Goal: Task Accomplishment & Management: Manage account settings

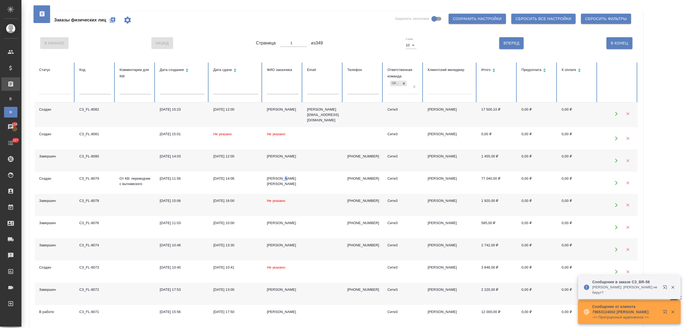
click at [664, 287] on icon "button" at bounding box center [664, 287] width 3 height 3
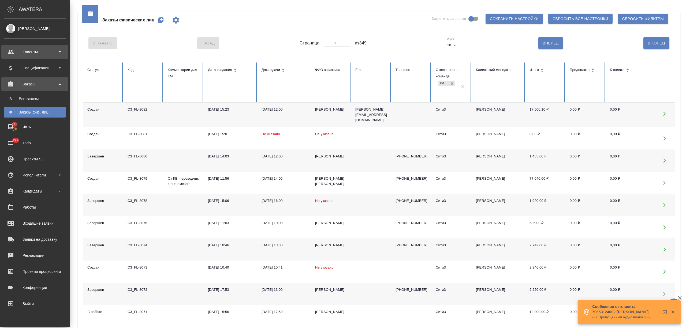
click at [15, 50] on div "Клиенты" at bounding box center [35, 52] width 62 height 8
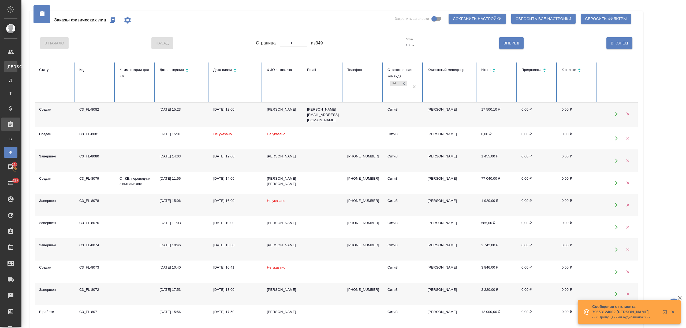
click at [8, 67] on div "Клиенты" at bounding box center [4, 66] width 8 height 5
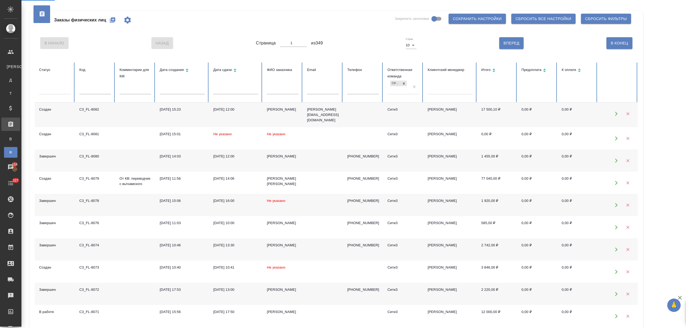
select select "RU"
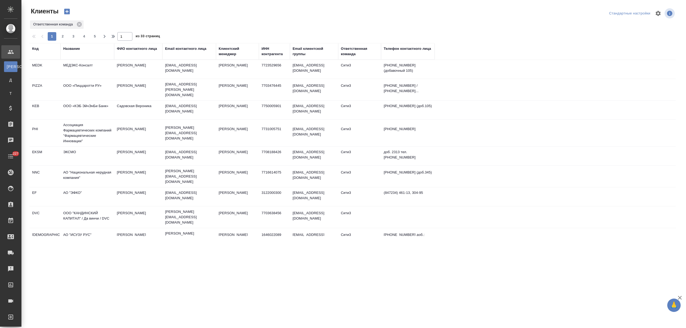
click at [72, 51] on div "Название" at bounding box center [71, 48] width 17 height 5
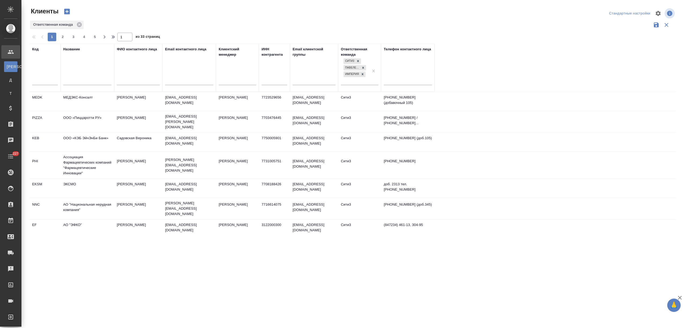
click at [76, 81] on input "text" at bounding box center [87, 81] width 48 height 7
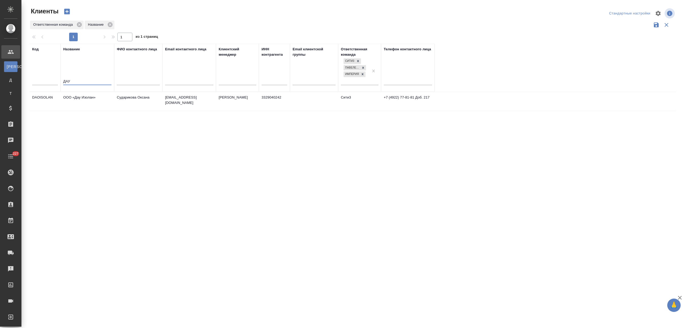
type input "ДАУ"
click at [81, 100] on td "ООО «Дау Изолан»" at bounding box center [88, 101] width 54 height 19
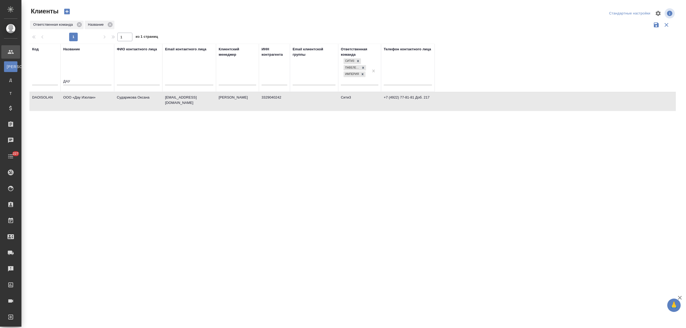
click at [81, 100] on td "ООО «Дау Изолан»" at bounding box center [88, 101] width 54 height 19
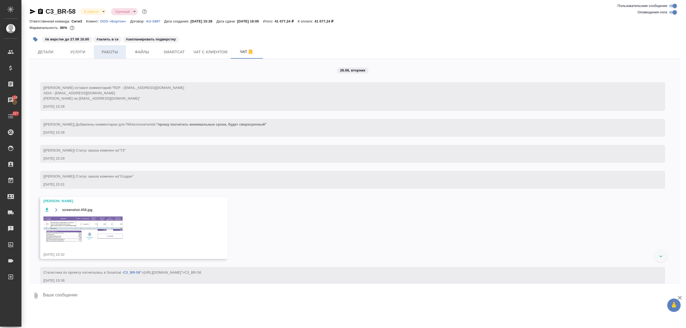
click at [116, 54] on span "Работы" at bounding box center [110, 52] width 26 height 7
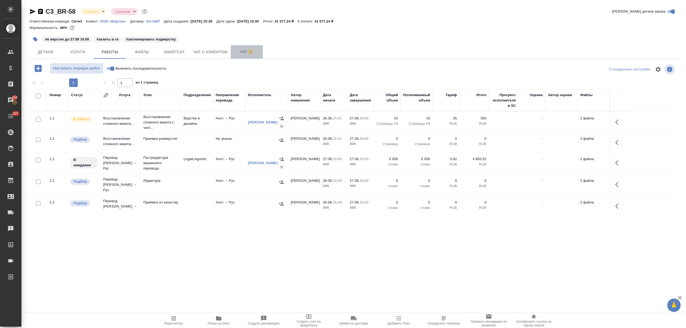
click at [233, 52] on button "Чат" at bounding box center [247, 51] width 32 height 13
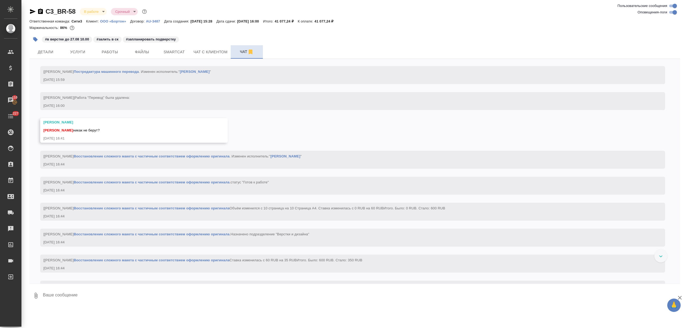
scroll to position [984, 0]
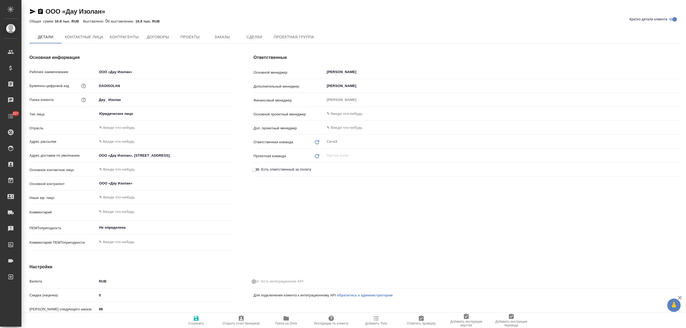
type textarea "x"
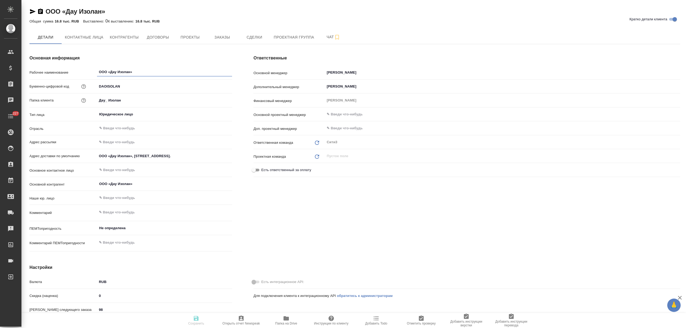
type textarea "x"
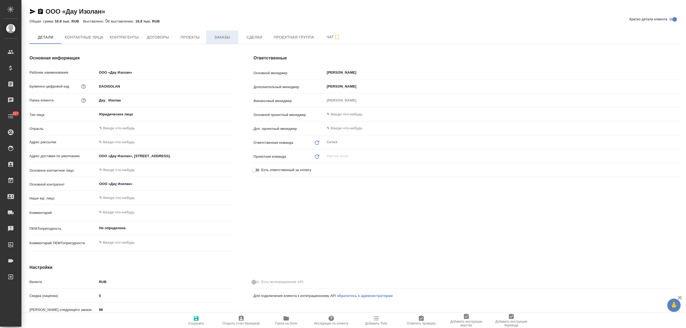
click at [221, 42] on button "Заказы" at bounding box center [222, 37] width 32 height 13
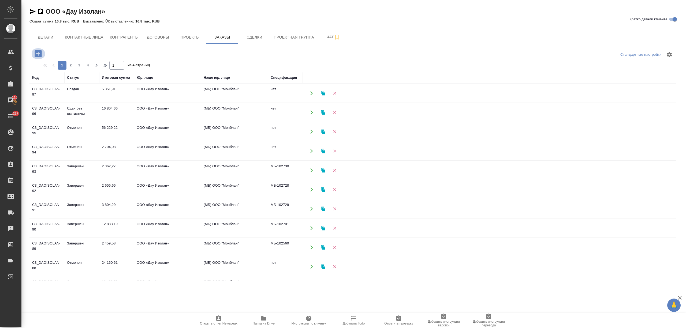
click at [39, 54] on icon "button" at bounding box center [38, 53] width 7 height 7
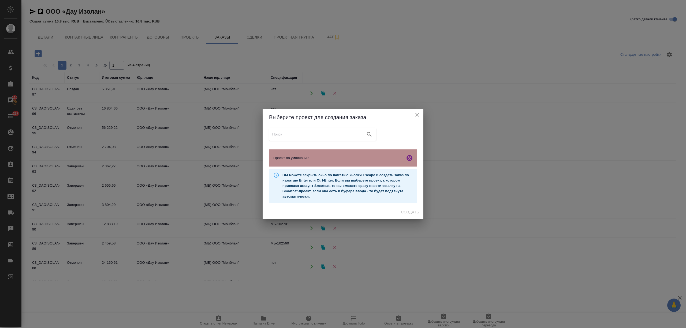
click at [370, 161] on div "Проект по умолчанию" at bounding box center [343, 158] width 148 height 17
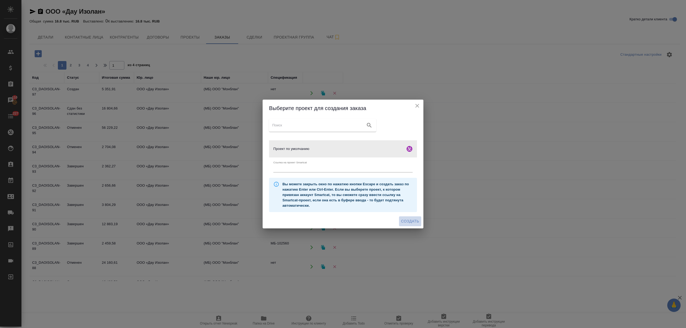
click at [415, 222] on span "Создать" at bounding box center [410, 221] width 18 height 7
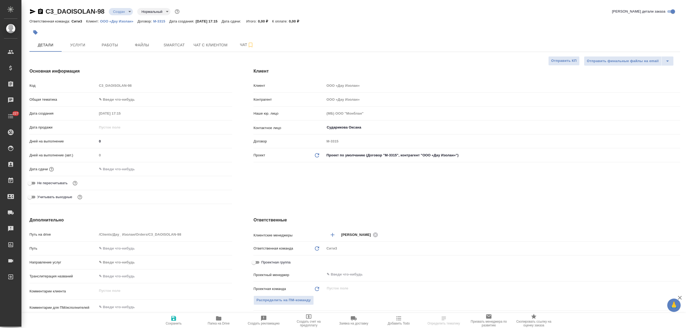
select select "RU"
click at [150, 49] on button "Файлы" at bounding box center [142, 44] width 32 height 13
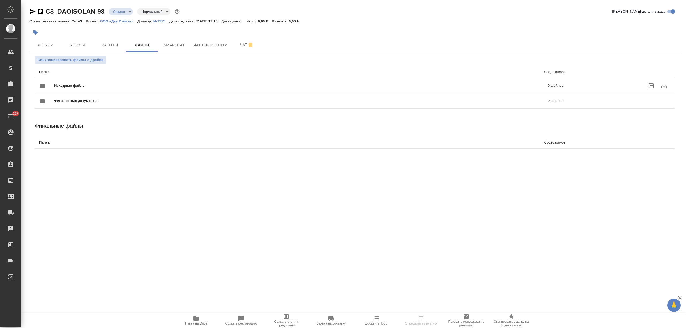
click at [118, 86] on span "Исходные файлы" at bounding box center [185, 85] width 262 height 5
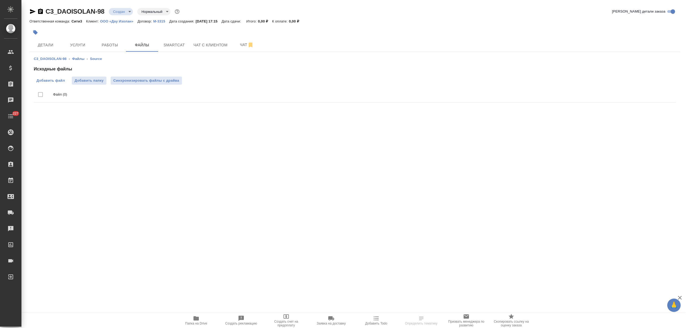
click at [61, 78] on span "Добавить файл" at bounding box center [50, 80] width 28 height 5
click at [0, 0] on input "Добавить файл" at bounding box center [0, 0] width 0 height 0
click at [55, 75] on div "Исходные файлы Добавить файл Добавить папку Синхронизировать файлы с драйва Фай…" at bounding box center [355, 85] width 642 height 39
click at [56, 77] on label "Добавить файл" at bounding box center [51, 81] width 34 height 8
click at [0, 0] on input "Добавить файл" at bounding box center [0, 0] width 0 height 0
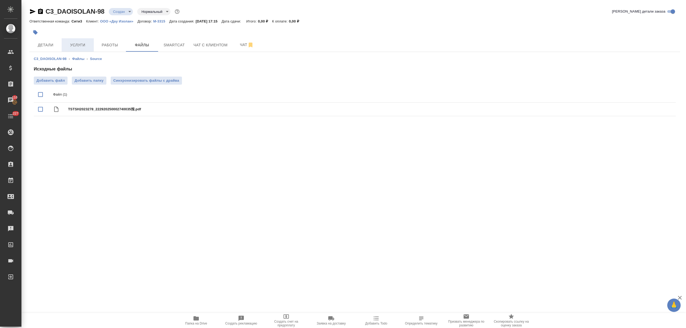
click at [71, 44] on span "Услуги" at bounding box center [78, 45] width 26 height 7
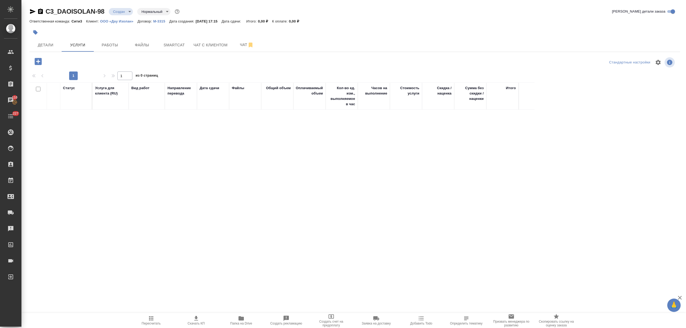
click at [45, 60] on button "button" at bounding box center [38, 61] width 15 height 11
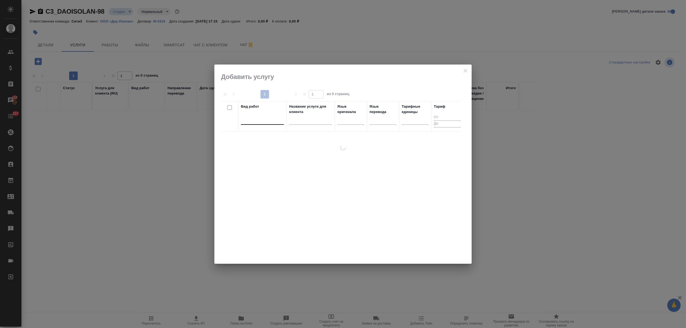
click at [254, 117] on div at bounding box center [262, 120] width 43 height 8
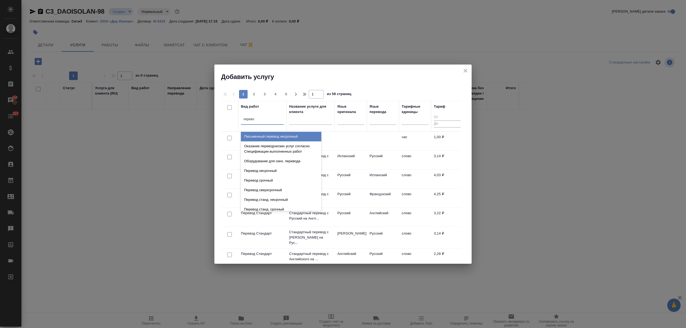
type input "перево"
drag, startPoint x: 465, startPoint y: 69, endPoint x: 451, endPoint y: 70, distance: 13.4
click at [465, 69] on icon "close" at bounding box center [465, 71] width 6 height 6
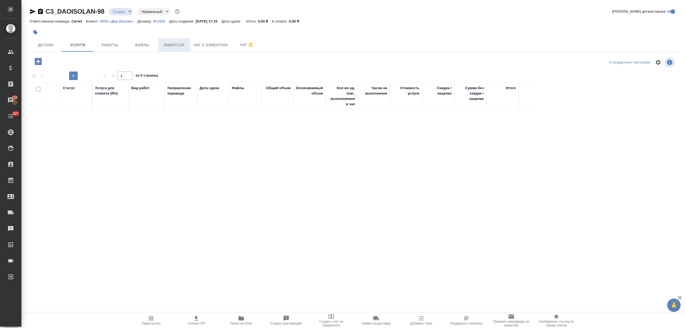
click at [158, 43] on button "Smartcat" at bounding box center [174, 44] width 32 height 13
click at [151, 43] on span "Файлы" at bounding box center [142, 45] width 26 height 7
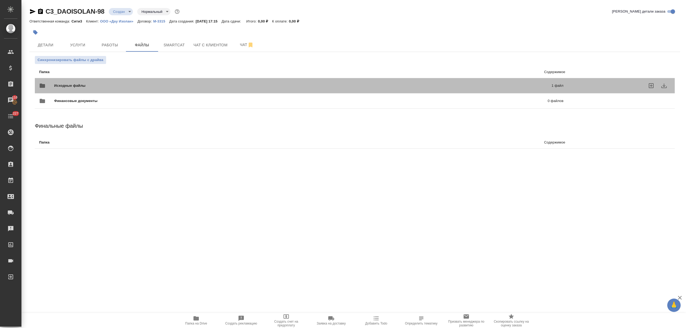
click at [102, 86] on span "Исходные файлы" at bounding box center [186, 85] width 265 height 5
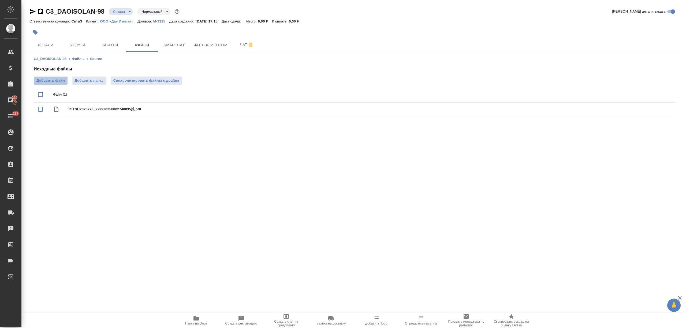
click at [60, 77] on label "Добавить файл" at bounding box center [51, 81] width 34 height 8
click at [0, 0] on input "Добавить файл" at bounding box center [0, 0] width 0 height 0
click at [54, 51] on button "Детали" at bounding box center [45, 44] width 32 height 13
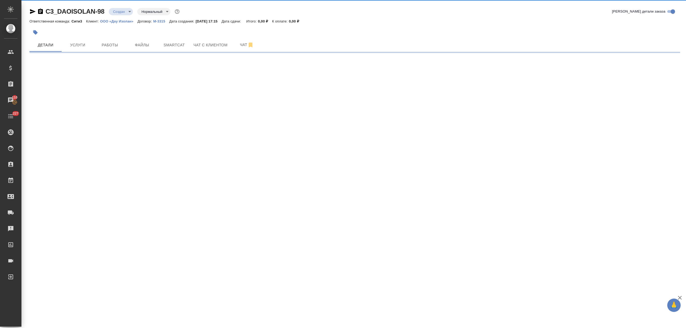
select select "RU"
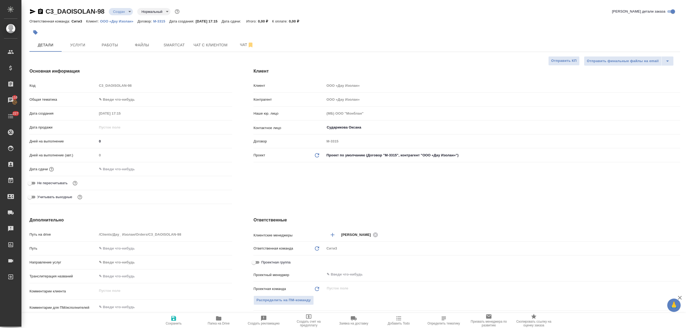
type textarea "x"
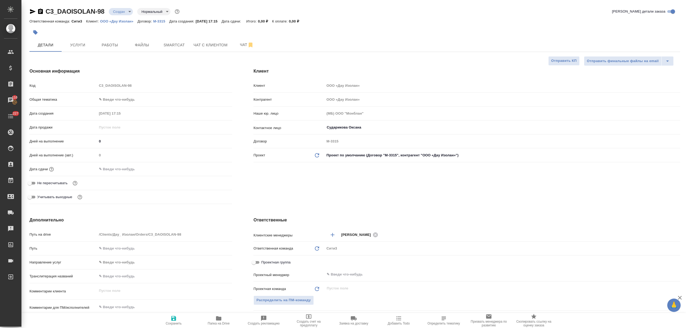
type textarea "x"
click at [90, 42] on span "Услуги" at bounding box center [78, 45] width 26 height 7
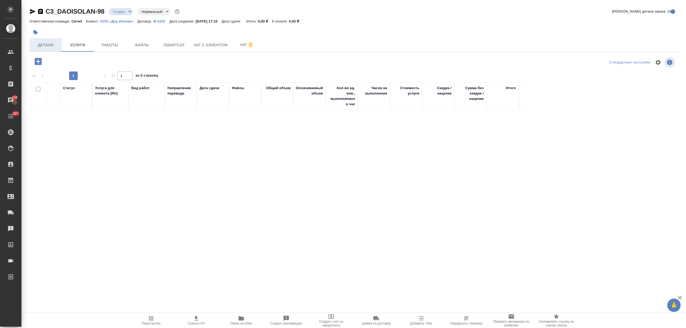
click at [61, 47] on button "Детали" at bounding box center [45, 44] width 32 height 13
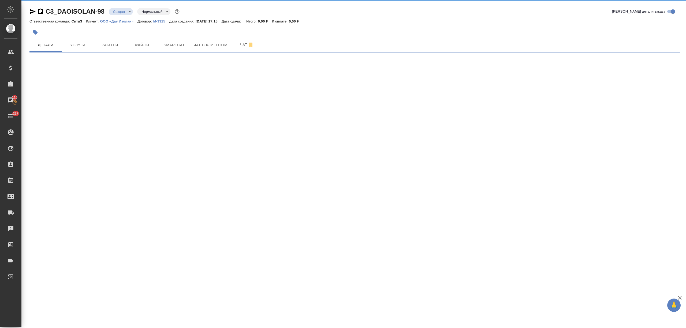
select select "RU"
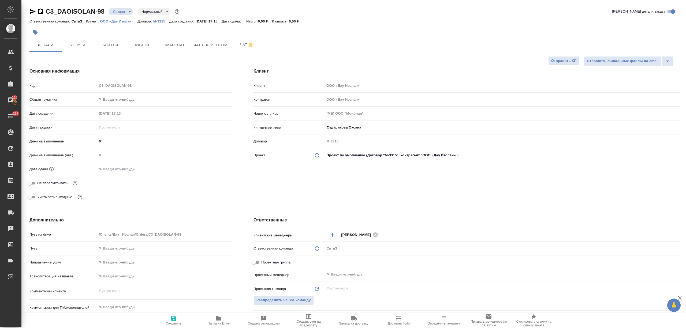
type textarea "x"
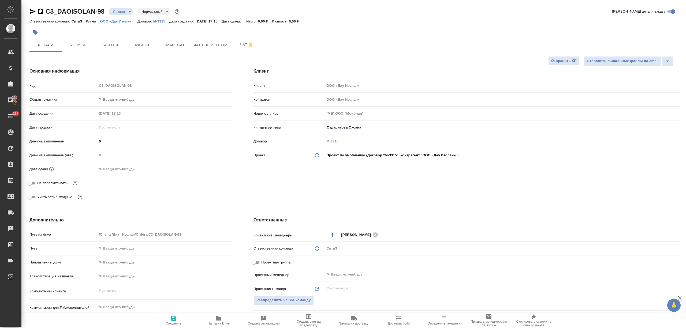
type textarea "x"
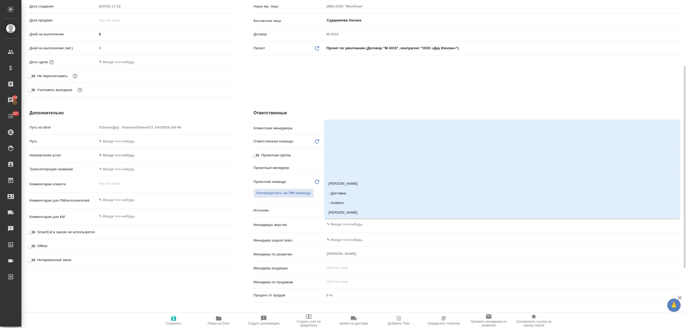
click at [343, 221] on input "text" at bounding box center [493, 224] width 335 height 6
type input "отд"
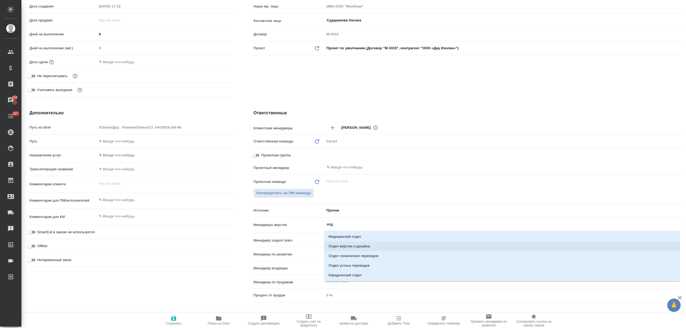
click at [345, 247] on li "Отдел верстки и дизайна" at bounding box center [502, 247] width 356 height 10
type textarea "x"
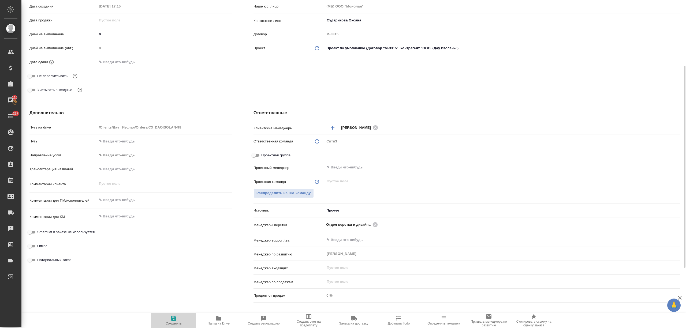
click at [177, 320] on span "Сохранить" at bounding box center [173, 321] width 39 height 10
type textarea "x"
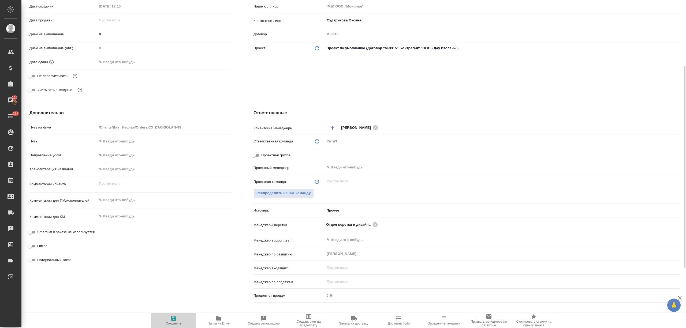
type textarea "x"
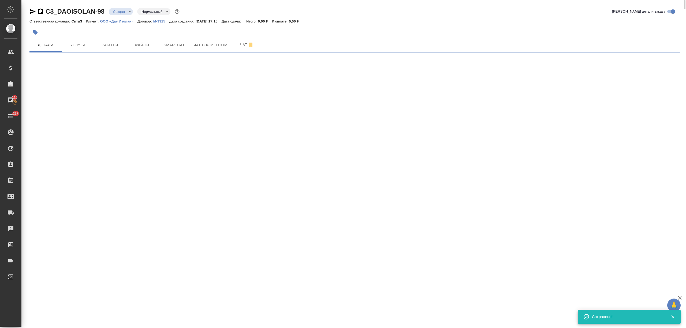
select select "RU"
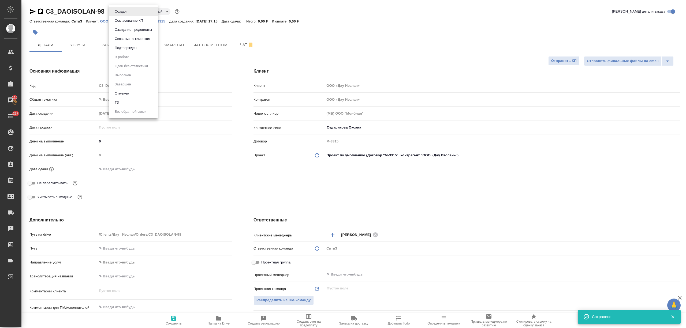
click at [113, 11] on body "🙏 .cls-1 fill:#fff; AWATERA Nikitina Tatiana Клиенты Спецификации Заказы 110 Ча…" at bounding box center [343, 164] width 686 height 328
type textarea "x"
click at [119, 104] on button "ТЗ" at bounding box center [117, 103] width 8 height 6
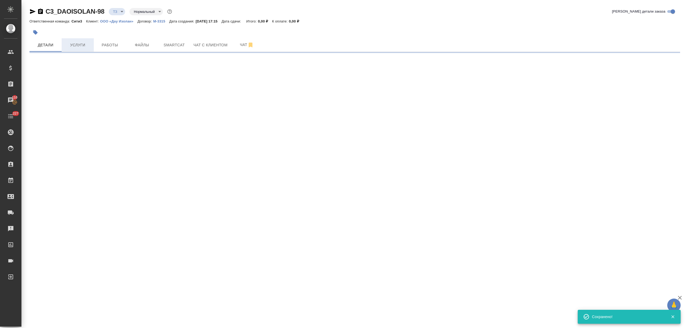
click at [71, 46] on span "Услуги" at bounding box center [78, 45] width 26 height 7
select select "RU"
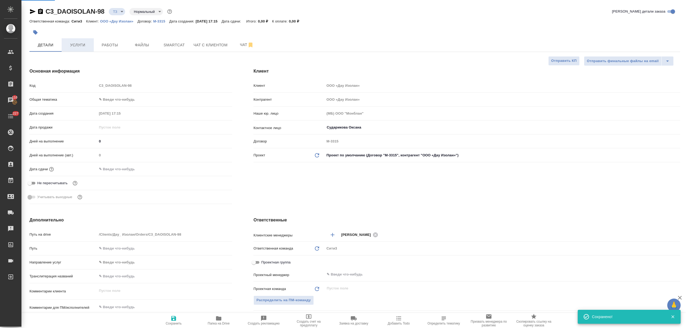
type textarea "x"
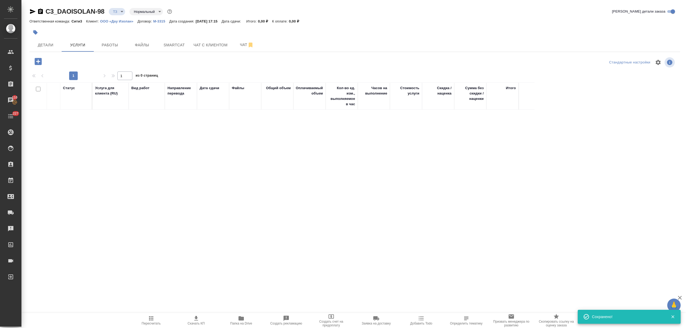
click at [38, 63] on icon "button" at bounding box center [38, 61] width 7 height 7
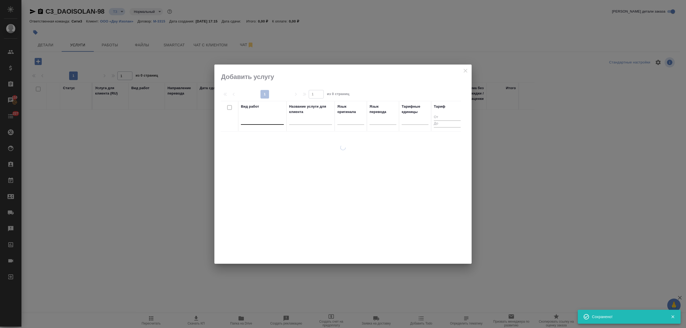
click at [266, 121] on div at bounding box center [262, 120] width 43 height 8
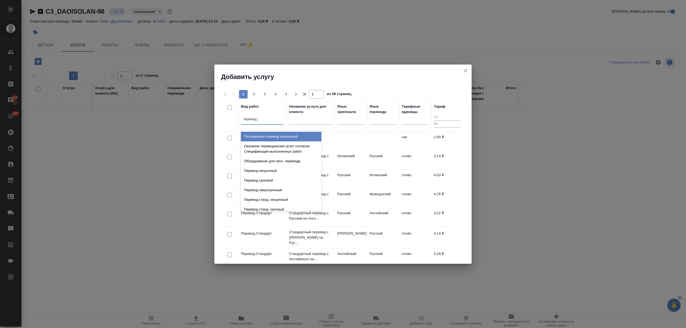
type input "перевод ст"
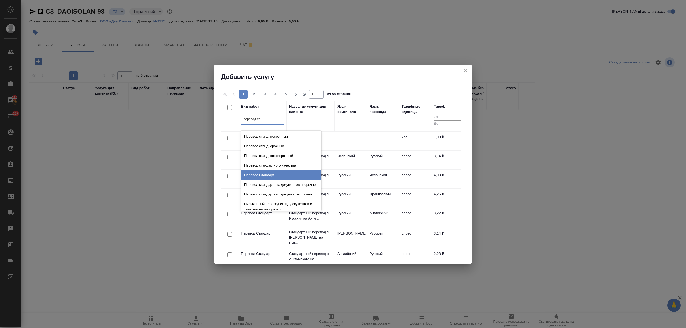
click at [268, 174] on div "Перевод Стандарт" at bounding box center [281, 175] width 80 height 10
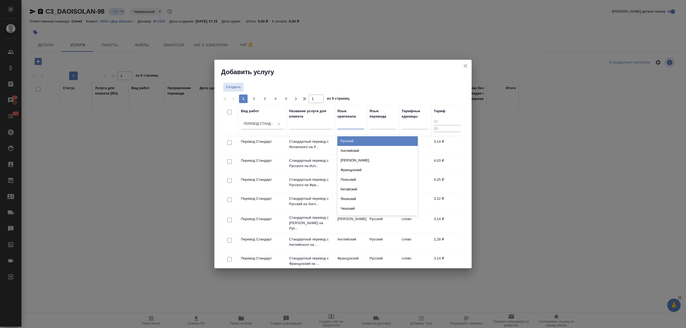
click at [349, 123] on div at bounding box center [350, 124] width 27 height 8
type input "кит"
click at [367, 138] on div "Китайский" at bounding box center [377, 141] width 80 height 10
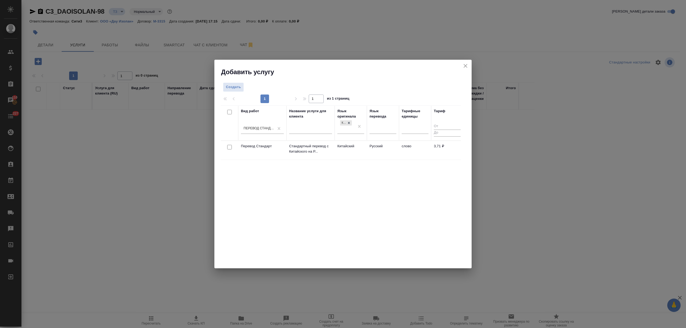
click at [372, 149] on td "Русский" at bounding box center [383, 150] width 32 height 19
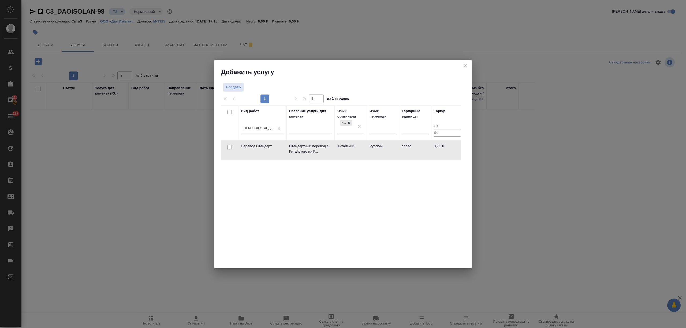
click at [372, 149] on td "Русский" at bounding box center [383, 150] width 32 height 19
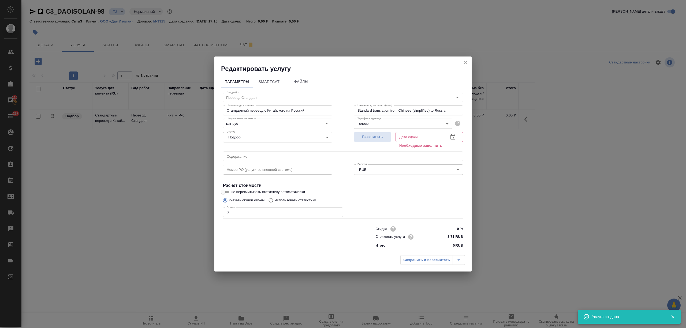
click at [465, 62] on icon "close" at bounding box center [465, 63] width 6 height 6
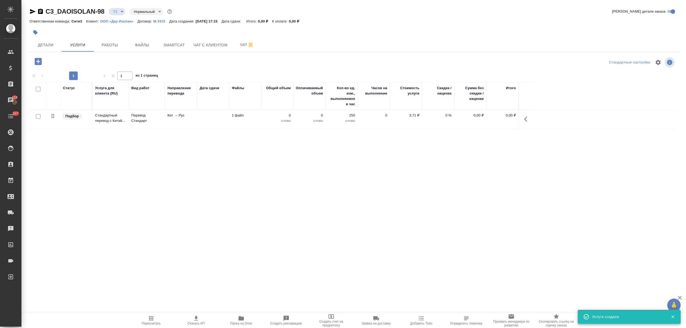
click at [39, 115] on input "checkbox" at bounding box center [38, 116] width 5 height 5
checkbox input "true"
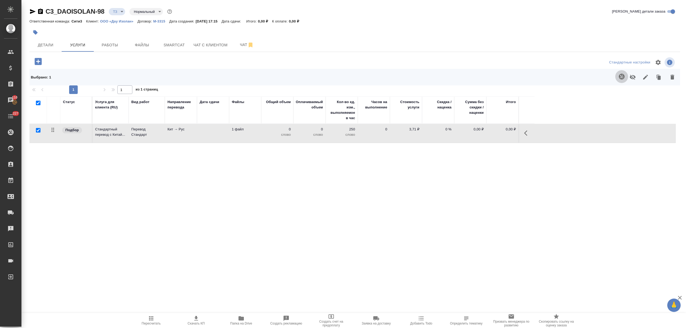
click at [619, 79] on icon "button" at bounding box center [622, 76] width 6 height 6
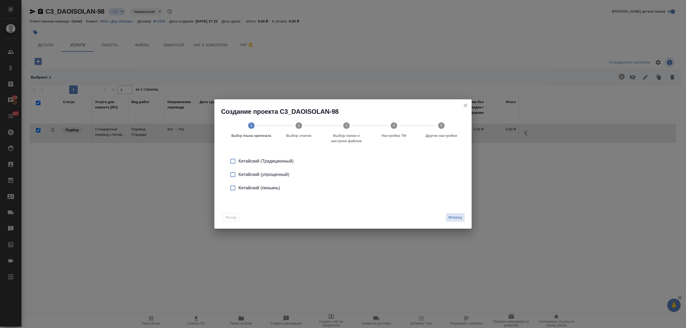
click at [293, 176] on div "Китайский (упрощенный)" at bounding box center [349, 175] width 220 height 6
click at [456, 216] on span "Вперед" at bounding box center [455, 218] width 13 height 6
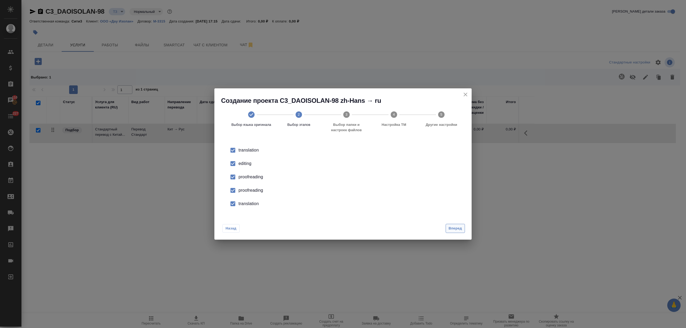
click at [456, 227] on span "Вперед" at bounding box center [455, 229] width 13 height 6
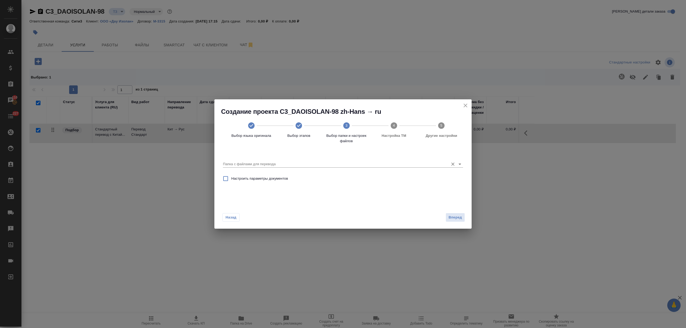
click at [306, 163] on input "Папка с файлами для перевода" at bounding box center [334, 164] width 223 height 6
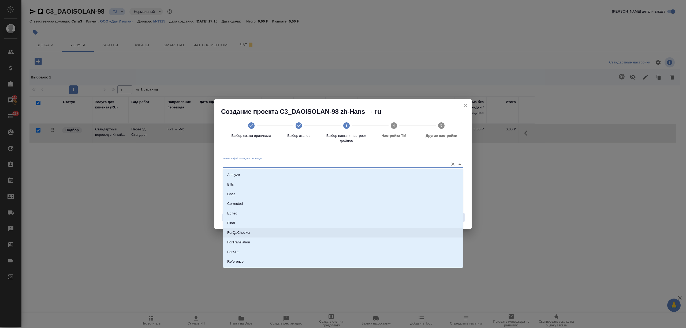
scroll to position [28, 0]
click at [277, 247] on li "Source" at bounding box center [343, 244] width 240 height 10
type input "Source"
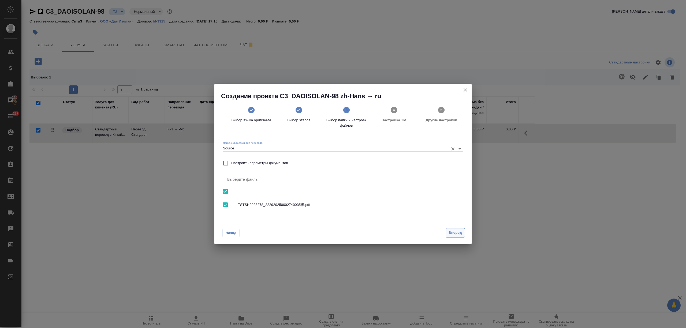
click at [450, 229] on button "Вперед" at bounding box center [455, 232] width 19 height 9
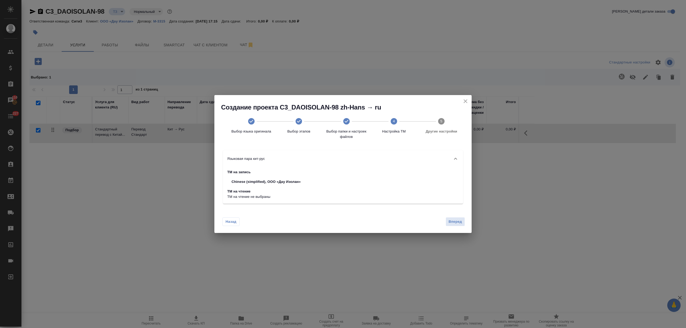
click at [451, 216] on div "Назад Вперед" at bounding box center [342, 220] width 257 height 25
click at [455, 219] on button "Вперед" at bounding box center [455, 221] width 19 height 9
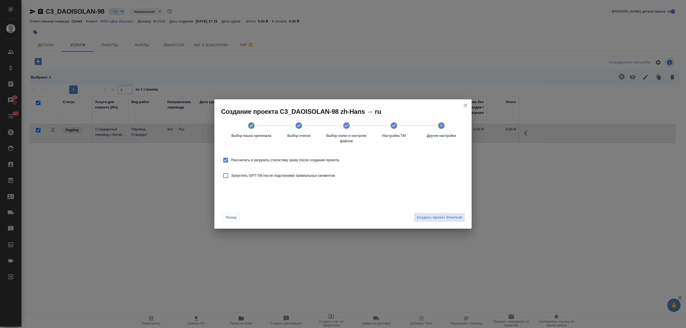
click at [261, 158] on span "Рассчитать и загрузить статистику сразу после создания проекта" at bounding box center [285, 160] width 108 height 5
click at [231, 158] on input "Рассчитать и загрузить статистику сразу после создания проекта" at bounding box center [225, 160] width 11 height 11
checkbox input "false"
click at [422, 214] on button "Создать проект Smartcat" at bounding box center [439, 217] width 51 height 9
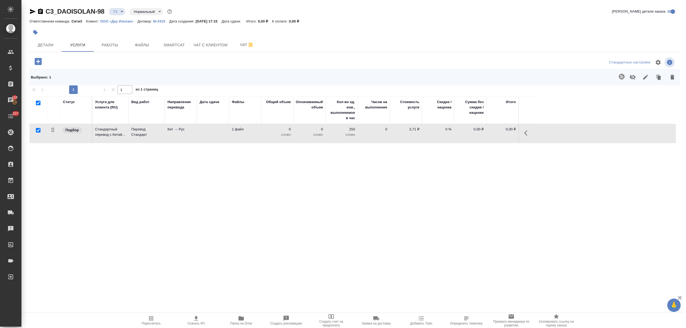
click at [41, 64] on icon "button" at bounding box center [38, 61] width 7 height 7
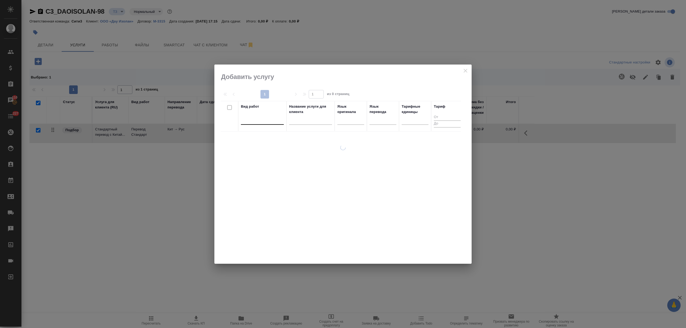
click at [268, 124] on div at bounding box center [262, 120] width 43 height 10
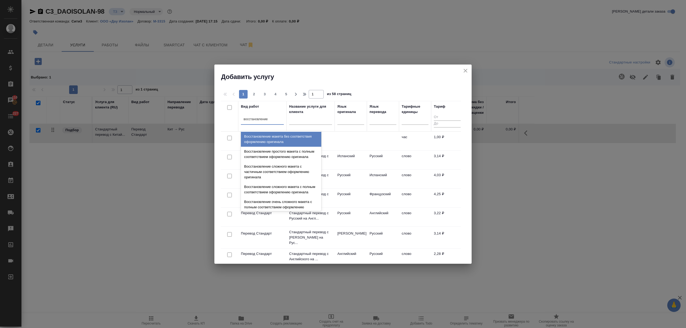
type input "восстановление м"
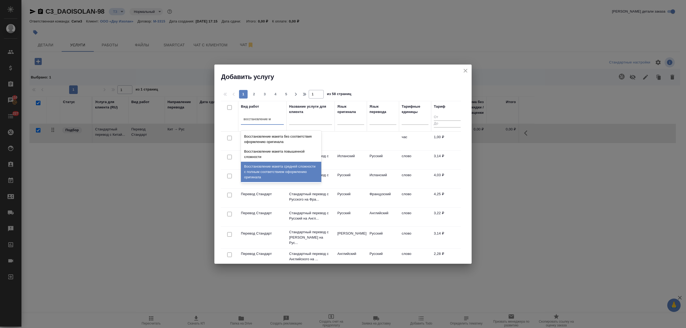
click at [280, 173] on div "Восстановление макета средней сложности с полным соответствием оформлению ориги…" at bounding box center [281, 172] width 80 height 20
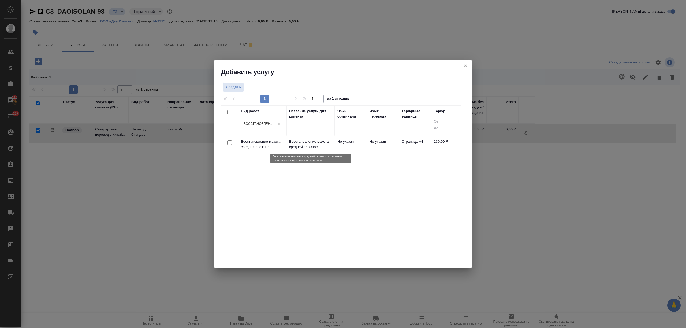
drag, startPoint x: 293, startPoint y: 158, endPoint x: 313, endPoint y: 149, distance: 21.6
click at [313, 149] on p "Восстановление макета средней сложнос..." at bounding box center [310, 144] width 43 height 11
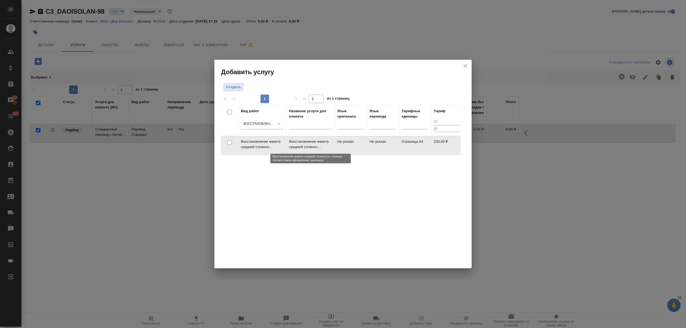
click at [314, 147] on p "Восстановление макета средней сложнос..." at bounding box center [310, 144] width 43 height 11
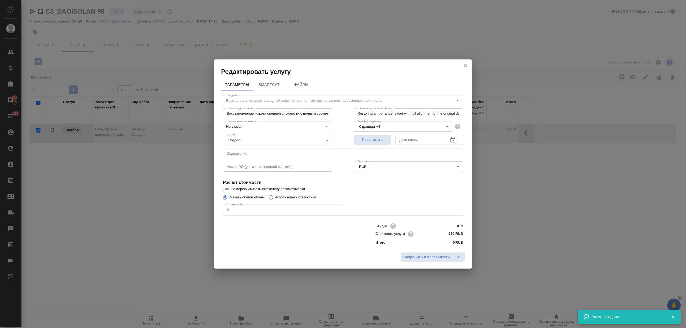
checkbox input "false"
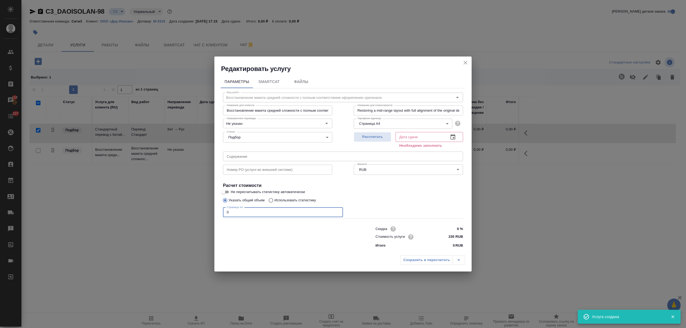
drag, startPoint x: 222, startPoint y: 209, endPoint x: 205, endPoint y: 208, distance: 17.4
click at [205, 208] on div "Редактировать услугу Параметры SmartCat Файлы Вид работ Восстановление макета с…" at bounding box center [343, 164] width 686 height 328
type input "1"
click at [450, 136] on button "button" at bounding box center [453, 137] width 13 height 13
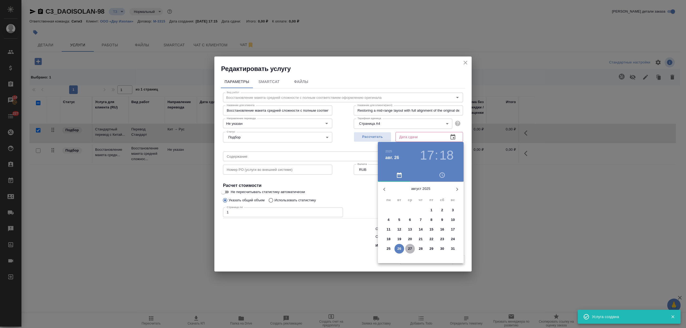
click at [409, 249] on p "27" at bounding box center [410, 248] width 4 height 5
type input "27.08.2025 17:18"
click at [286, 250] on div at bounding box center [343, 164] width 686 height 328
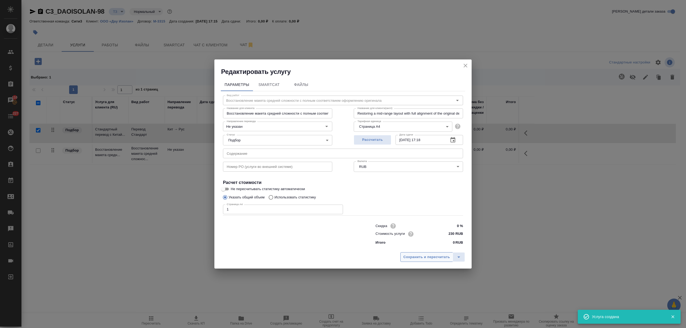
click at [422, 253] on button "Сохранить и пересчитать" at bounding box center [426, 258] width 53 height 10
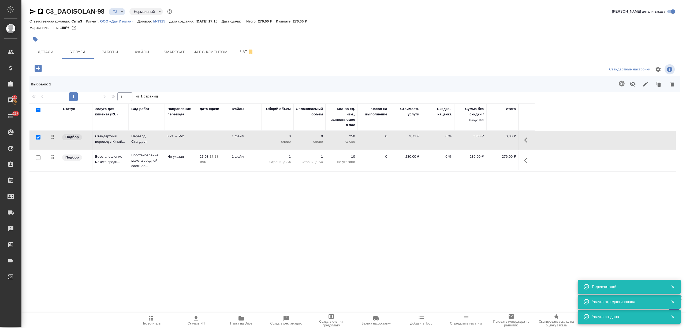
click at [38, 64] on icon "button" at bounding box center [38, 68] width 9 height 9
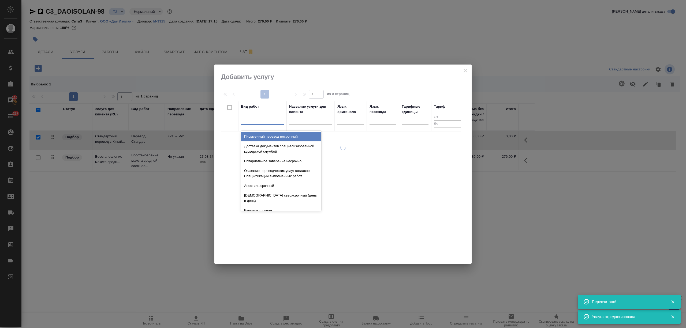
click at [261, 122] on div at bounding box center [262, 120] width 43 height 8
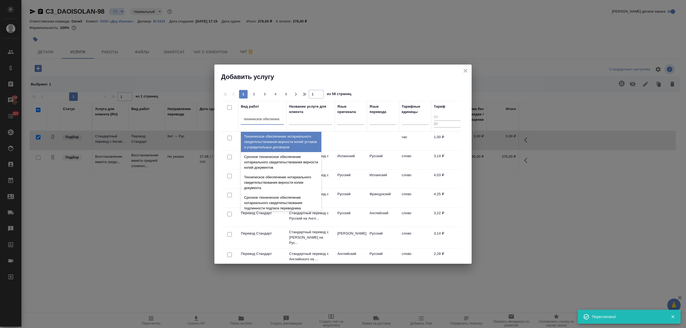
type input "техническое обеспечение"
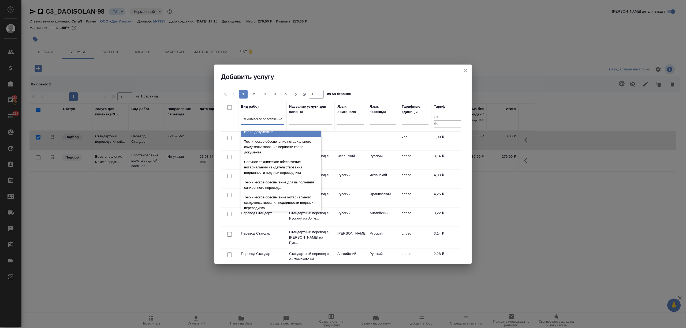
scroll to position [71, 0]
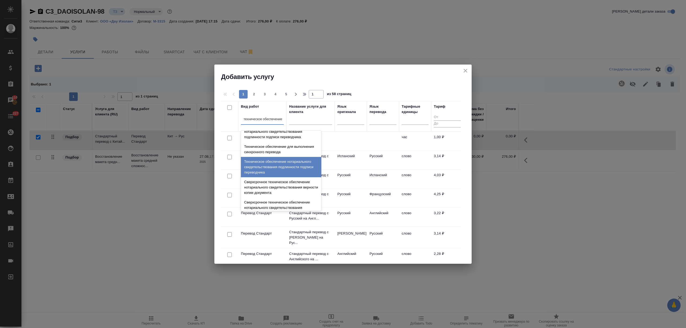
click at [269, 174] on div "Техническое обеспечение нотариального свидетельствования подлинности подписи пе…" at bounding box center [281, 167] width 80 height 20
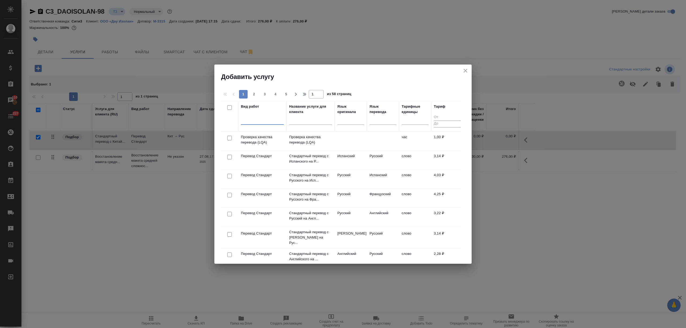
click at [262, 121] on div at bounding box center [262, 120] width 43 height 8
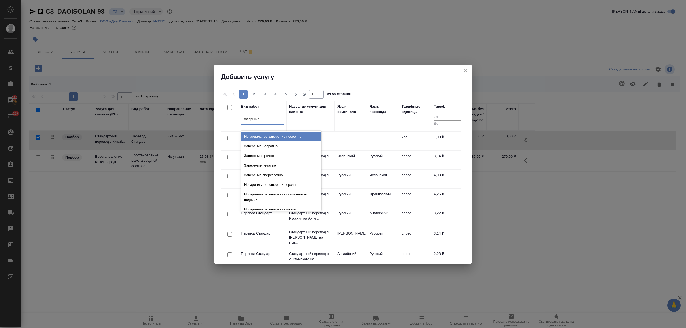
type input "заверение п"
click at [264, 139] on div "Заверение печатью" at bounding box center [281, 137] width 80 height 10
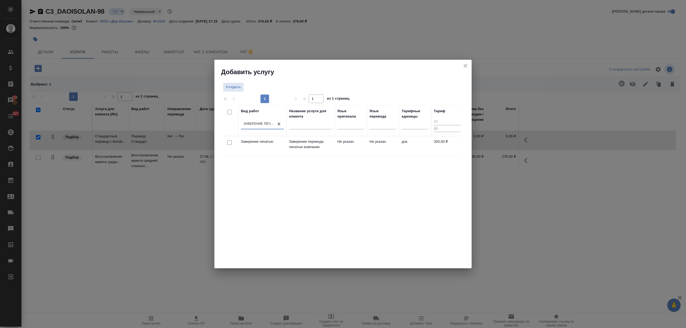
click at [306, 147] on p "Заверение перевода печатью компании" at bounding box center [310, 144] width 43 height 11
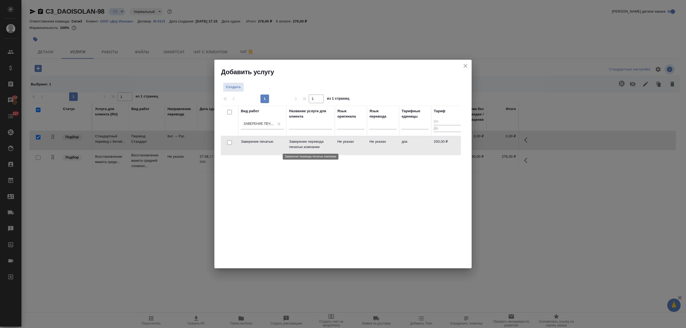
click at [306, 147] on p "Заверение перевода печатью компании" at bounding box center [310, 144] width 43 height 11
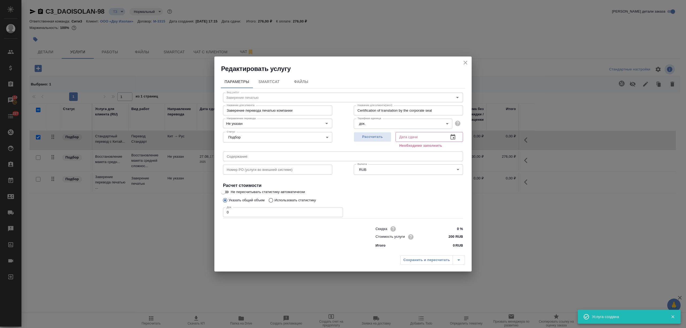
drag, startPoint x: 248, startPoint y: 212, endPoint x: 204, endPoint y: 210, distance: 44.0
click at [204, 210] on div "Редактировать услугу Параметры SmartCat Файлы Вид работ Заверение печатью Вид р…" at bounding box center [343, 164] width 686 height 328
type input "1"
click at [452, 132] on button "button" at bounding box center [453, 137] width 13 height 13
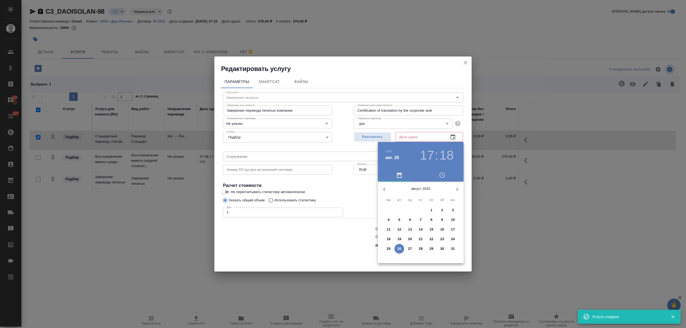
click at [417, 248] on span "28" at bounding box center [421, 248] width 10 height 5
type input "28.08.2025 17:18"
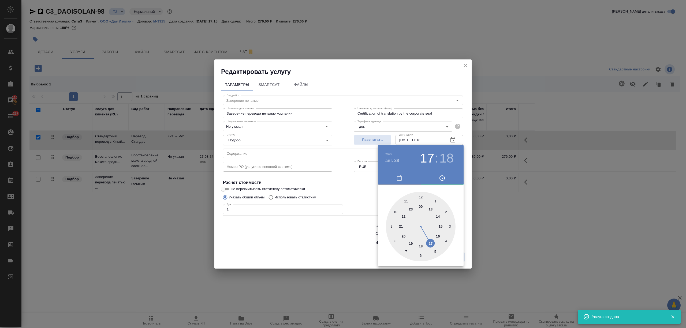
drag, startPoint x: 309, startPoint y: 247, endPoint x: 376, endPoint y: 257, distance: 67.7
click at [309, 247] on div at bounding box center [343, 164] width 686 height 328
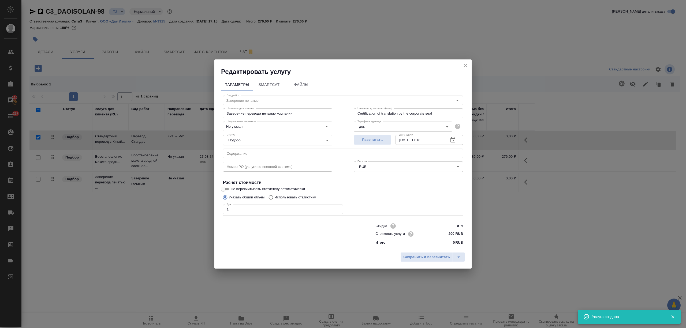
click at [422, 258] on span "Сохранить и пересчитать" at bounding box center [426, 257] width 47 height 6
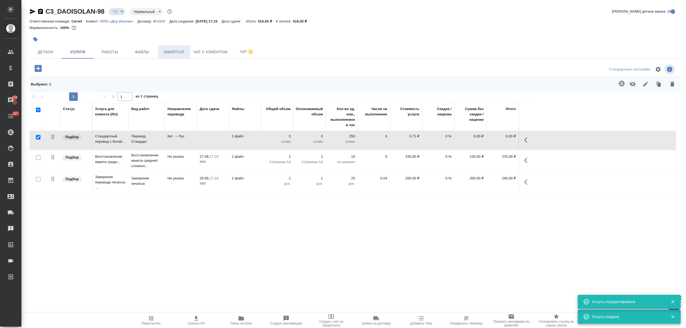
click at [184, 51] on span "Smartcat" at bounding box center [174, 52] width 26 height 7
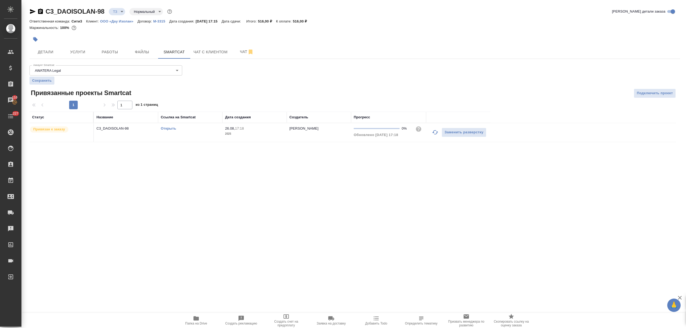
click at [162, 128] on link "Открыть" at bounding box center [168, 129] width 15 height 4
click at [83, 50] on span "Услуги" at bounding box center [78, 52] width 26 height 7
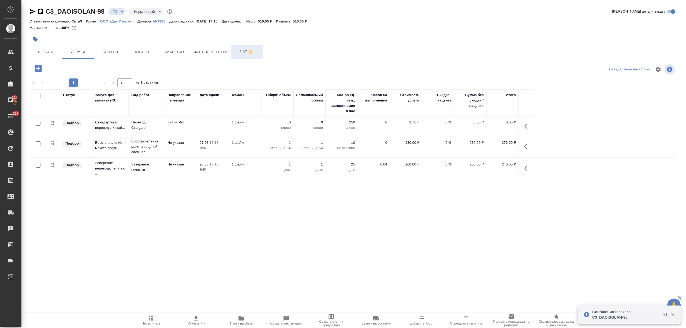
click at [234, 51] on span "Чат" at bounding box center [247, 52] width 26 height 7
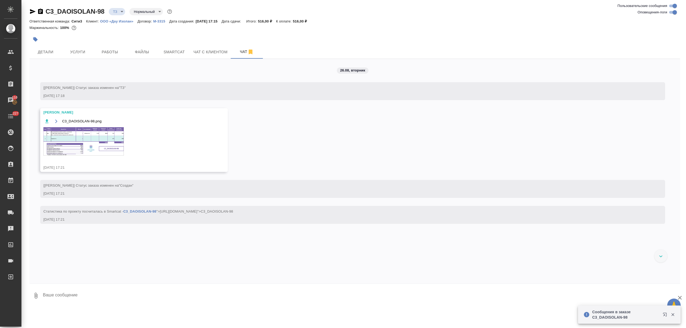
click at [87, 134] on img at bounding box center [83, 141] width 80 height 28
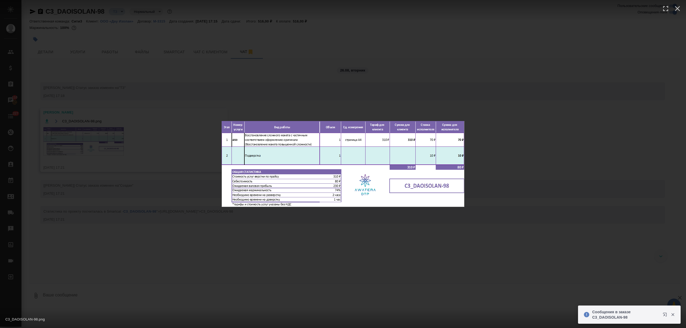
click at [92, 133] on div "C3_DAOISOLAN-98.png 1 of 1" at bounding box center [343, 164] width 686 height 328
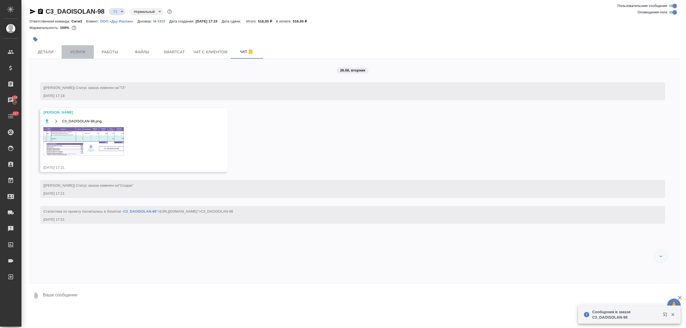
click at [71, 57] on button "Услуги" at bounding box center [78, 51] width 32 height 13
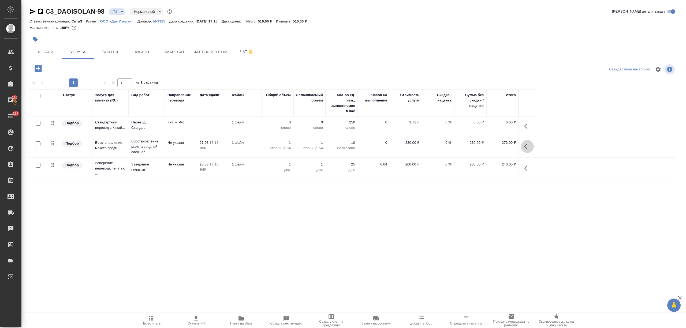
click at [525, 146] on icon "button" at bounding box center [527, 146] width 6 height 6
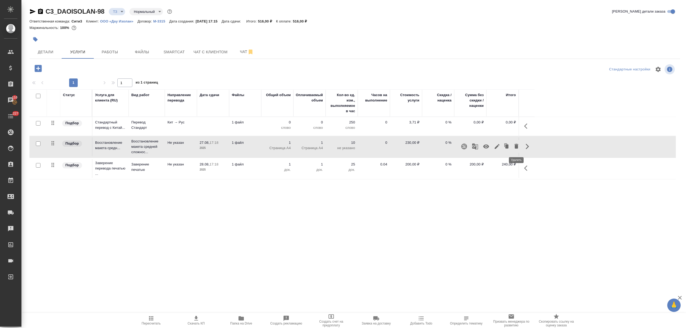
click at [514, 147] on icon "button" at bounding box center [516, 146] width 6 height 6
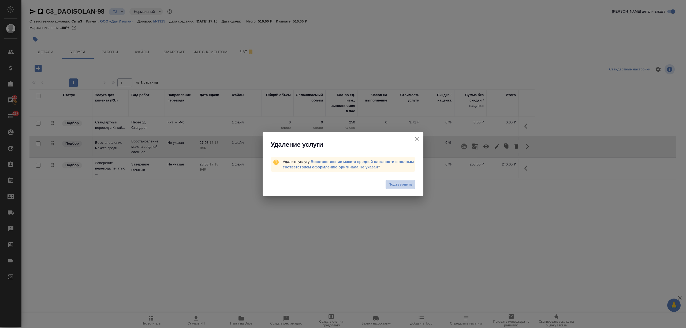
click at [401, 182] on span "Подтвердить" at bounding box center [401, 185] width 24 height 6
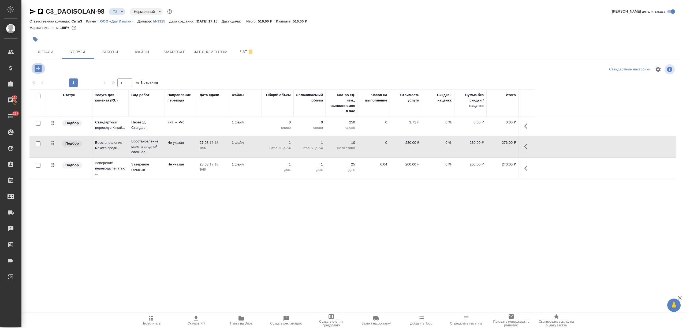
click at [37, 66] on icon "button" at bounding box center [38, 68] width 7 height 7
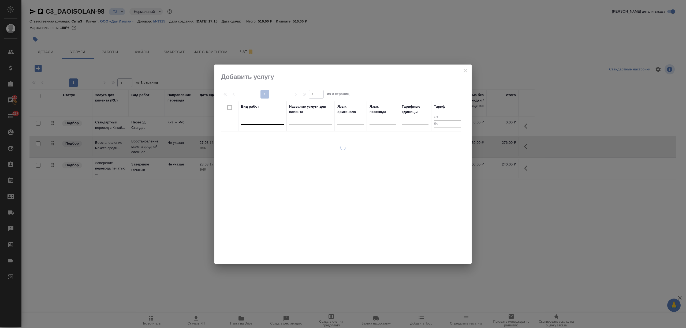
click at [270, 121] on div at bounding box center [262, 120] width 43 height 8
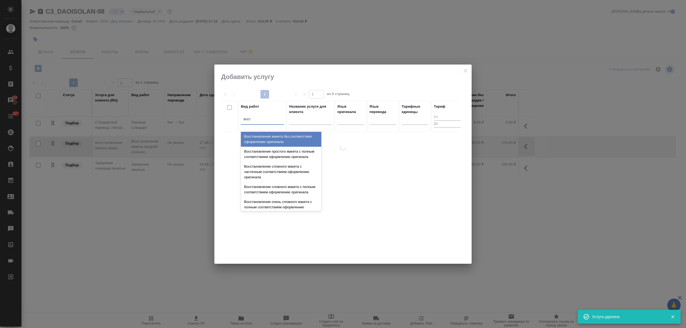
type input "восстан"
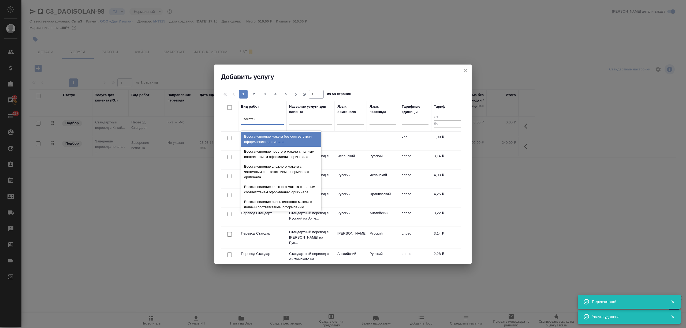
type input "new"
type input "восстановление с"
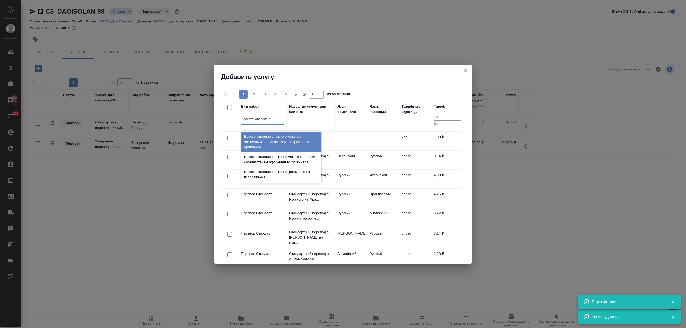
click at [283, 142] on div "Восстановление сложного макета с частичным соответствием оформлению оригинала" at bounding box center [281, 142] width 80 height 20
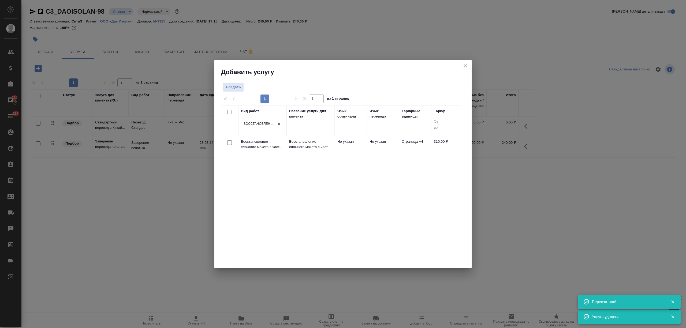
click at [333, 151] on td "Восстановление сложного макета с част..." at bounding box center [311, 145] width 48 height 19
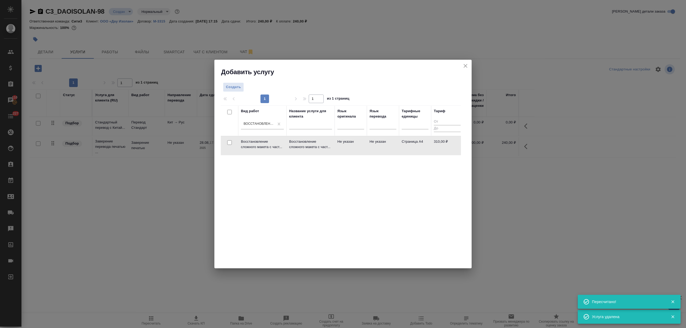
click at [333, 151] on td "Восстановление сложного макета с част..." at bounding box center [311, 145] width 48 height 19
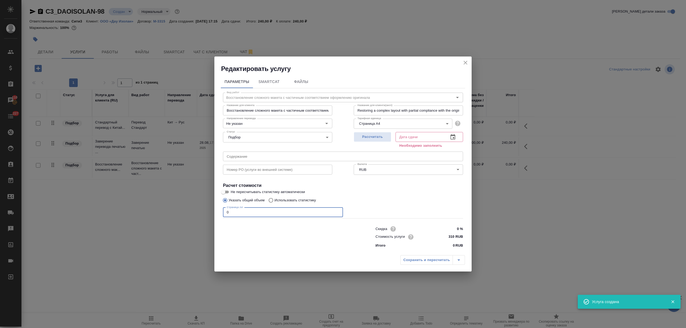
drag, startPoint x: 206, startPoint y: 211, endPoint x: 248, endPoint y: 221, distance: 43.2
click at [203, 211] on div "Редактировать услугу Параметры SmartCat Файлы Вид работ Восстановление сложного…" at bounding box center [343, 164] width 686 height 328
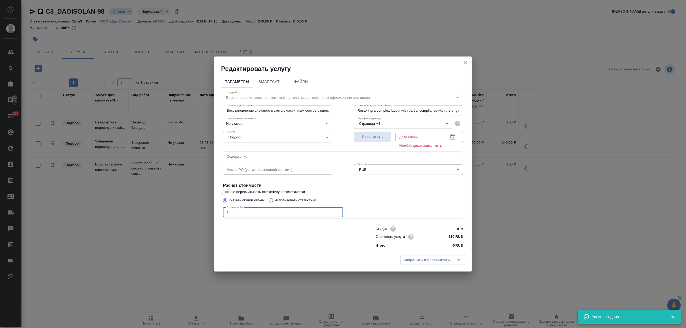
type input "1"
click at [454, 132] on button "button" at bounding box center [453, 137] width 13 height 13
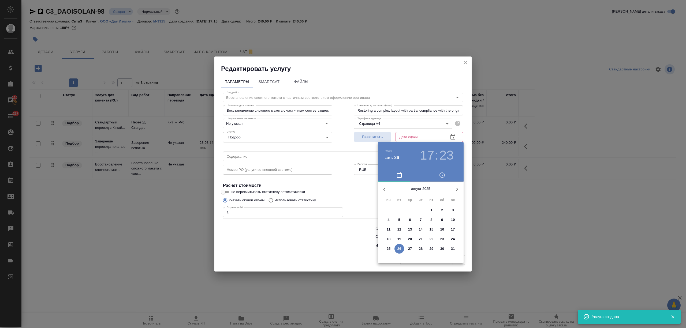
click at [409, 246] on button "27" at bounding box center [410, 249] width 10 height 10
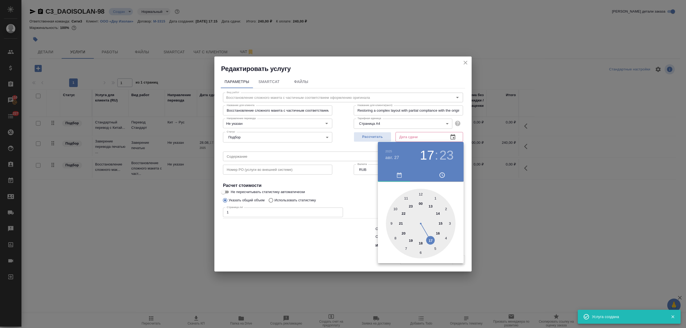
type input "27.08.2025 17:23"
click at [253, 254] on div at bounding box center [343, 164] width 686 height 328
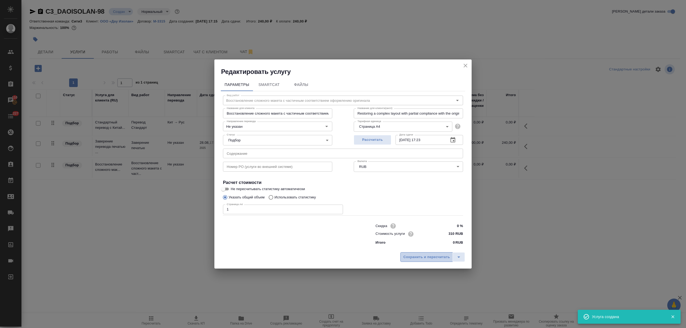
click at [426, 258] on span "Сохранить и пересчитать" at bounding box center [426, 257] width 47 height 6
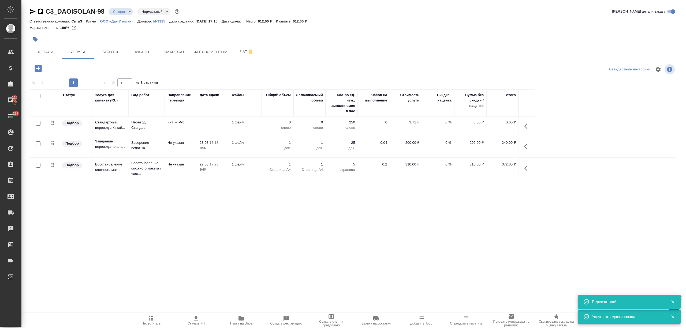
click at [181, 134] on td "Кит → Рус" at bounding box center [181, 126] width 32 height 19
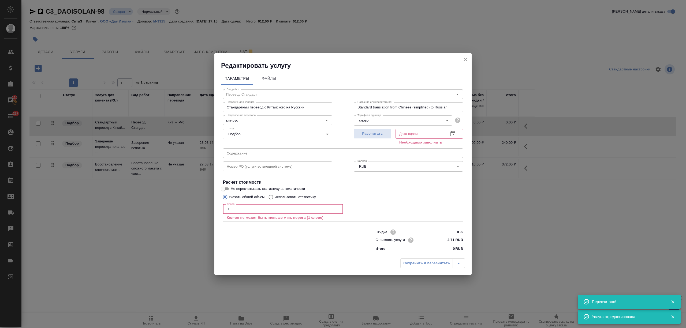
drag, startPoint x: 233, startPoint y: 209, endPoint x: 217, endPoint y: 210, distance: 15.9
click at [217, 210] on div "Параметры Файлы Вид работ Перевод Стандарт Вид работ Название для клиента Станд…" at bounding box center [342, 163] width 257 height 186
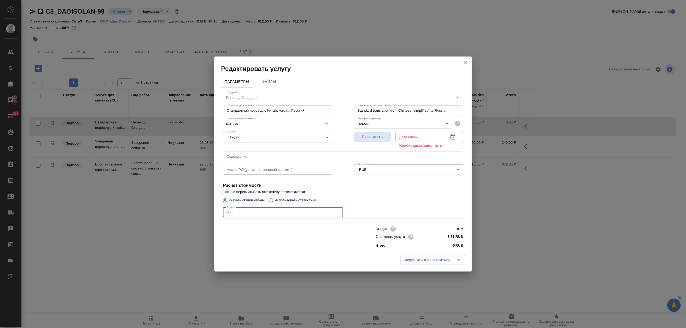
click at [229, 211] on input "663" at bounding box center [283, 213] width 120 height 10
click at [228, 213] on input "613" at bounding box center [283, 213] width 120 height 10
type input "633"
click at [450, 138] on icon "button" at bounding box center [453, 137] width 6 height 6
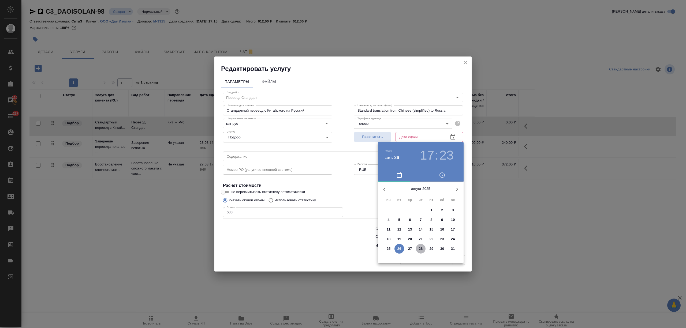
click at [422, 249] on p "28" at bounding box center [421, 248] width 4 height 5
type input "28.08.2025 17:23"
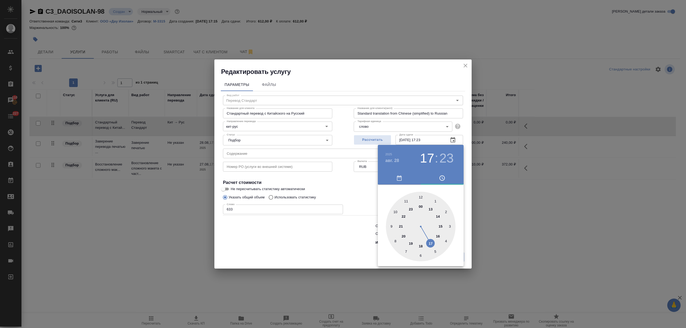
click at [310, 241] on div at bounding box center [343, 164] width 686 height 328
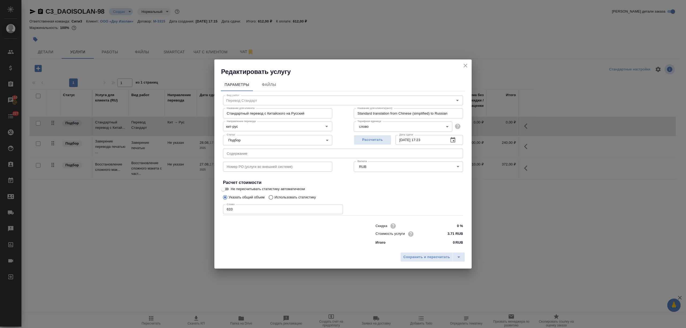
click at [418, 252] on div "Сохранить и пересчитать" at bounding box center [342, 259] width 257 height 19
click at [413, 257] on span "Сохранить и пересчитать" at bounding box center [426, 257] width 47 height 6
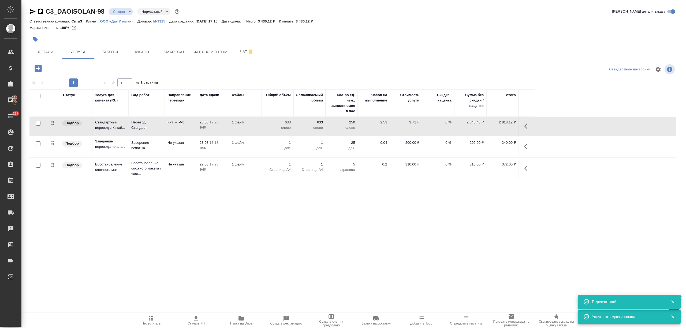
click at [193, 313] on button "Скачать КП" at bounding box center [196, 320] width 45 height 15
drag, startPoint x: 303, startPoint y: 20, endPoint x: 316, endPoint y: 21, distance: 13.7
click at [316, 21] on p "3 430,12 ₽" at bounding box center [306, 21] width 21 height 4
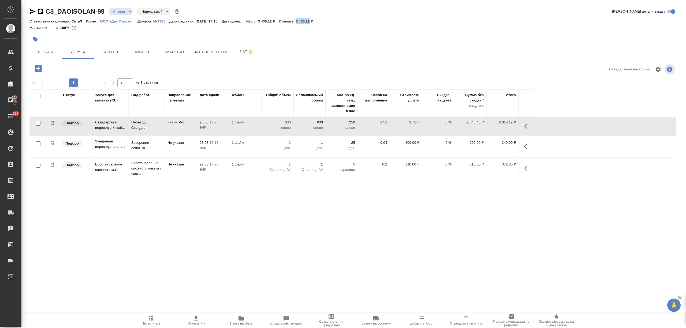
copy p "3 430,12"
click at [48, 53] on span "Детали" at bounding box center [46, 52] width 26 height 7
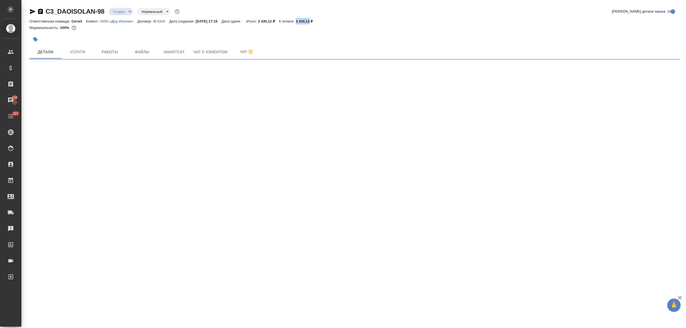
select select "RU"
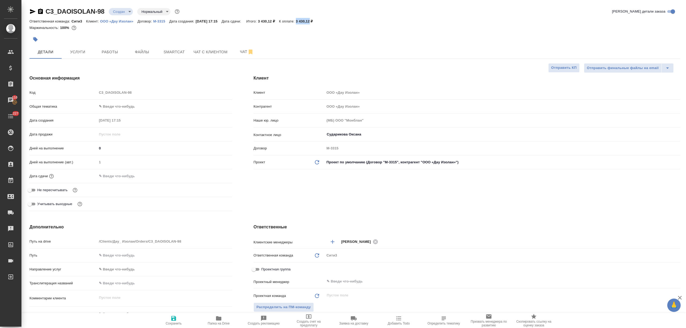
click at [117, 106] on body "🙏 .cls-1 fill:#fff; AWATERA Nikitina Tatiana Клиенты Спецификации Заказы 110 Ча…" at bounding box center [343, 164] width 686 height 328
click at [118, 157] on li "Юридическая/Финансовая" at bounding box center [164, 158] width 135 height 9
type input "yr-fn"
type textarea "x"
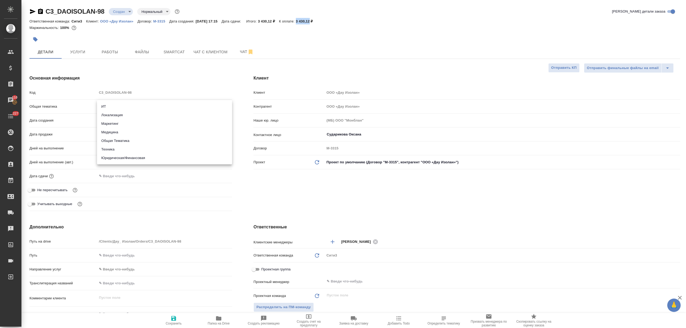
type textarea "x"
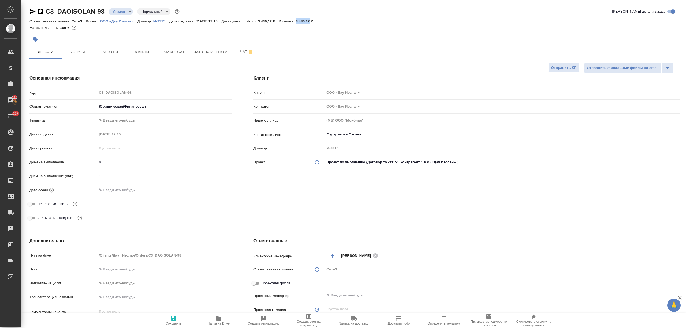
click at [118, 123] on body "🙏 .cls-1 fill:#fff; AWATERA Nikitina Tatiana Клиенты Спецификации Заказы 110 Ча…" at bounding box center [343, 164] width 686 height 328
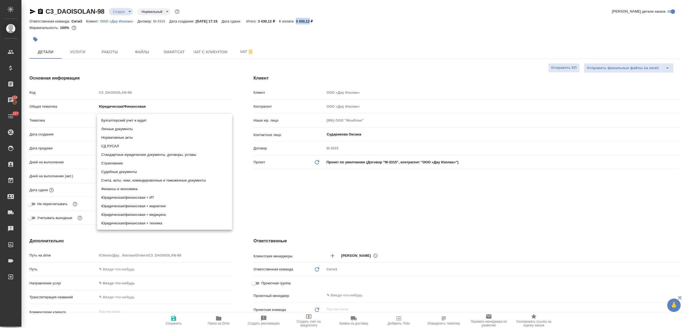
click at [138, 177] on li "Счета, акты, чеки, командировочные и таможенные документы" at bounding box center [164, 180] width 135 height 9
type textarea "x"
type input "5f647205b73bc97568ca66c0"
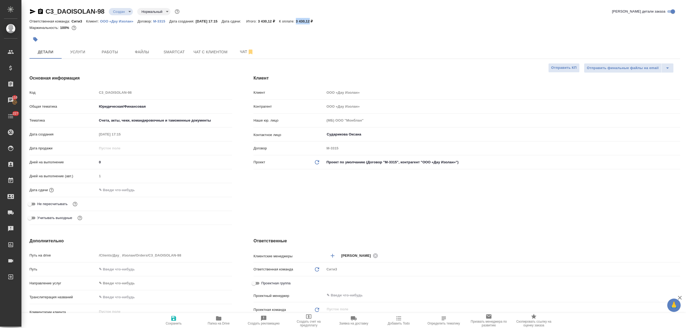
click at [175, 318] on icon "button" at bounding box center [173, 318] width 5 height 5
type textarea "x"
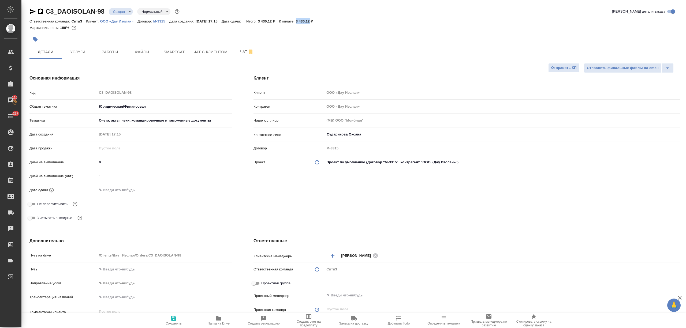
type textarea "x"
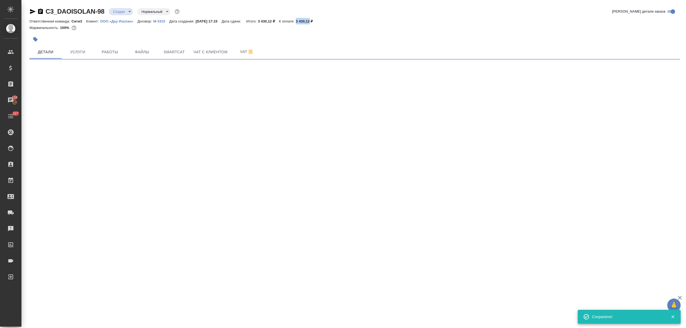
select select "RU"
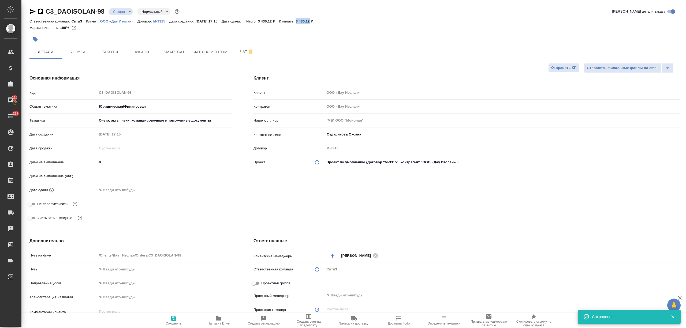
type textarea "x"
click at [133, 188] on input "text" at bounding box center [120, 190] width 47 height 8
click at [216, 190] on icon "button" at bounding box center [216, 190] width 6 height 6
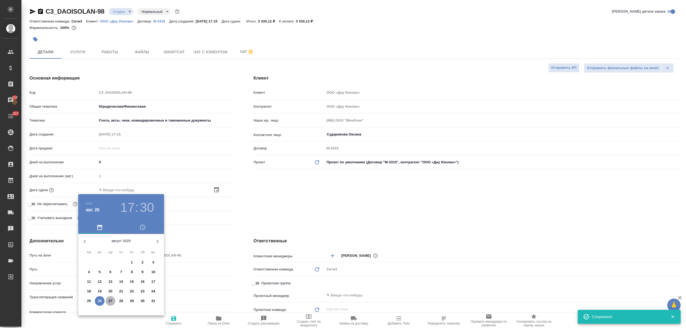
click at [110, 300] on p "27" at bounding box center [111, 301] width 4 height 5
type input "27.08.2025 17:30"
type textarea "x"
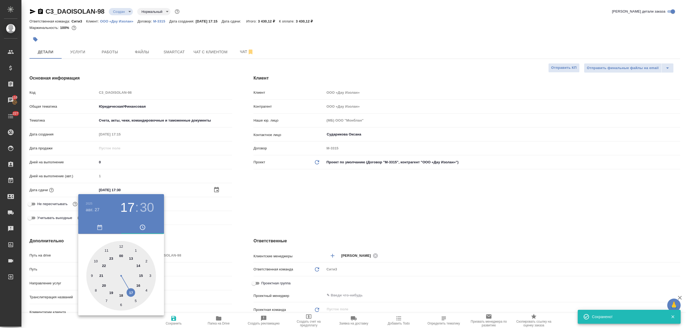
click at [130, 291] on div at bounding box center [121, 276] width 70 height 70
type textarea "x"
click at [122, 242] on div at bounding box center [121, 276] width 70 height 70
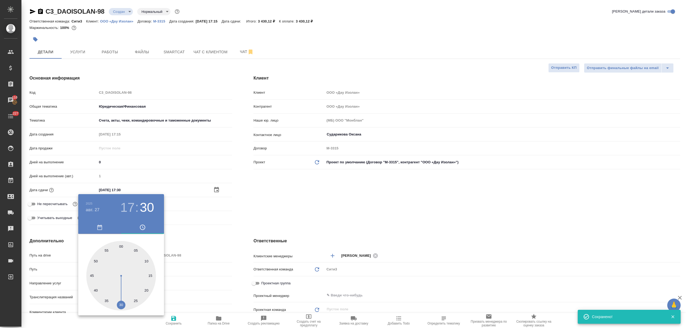
type input "27.08.2025 17:00"
type textarea "x"
click at [216, 261] on div at bounding box center [343, 164] width 686 height 328
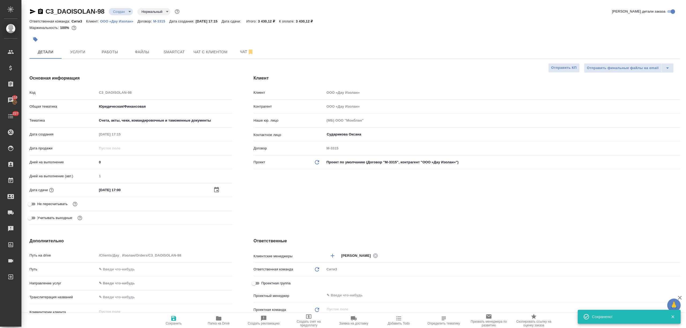
click at [178, 322] on span "Сохранить" at bounding box center [174, 324] width 16 height 4
type textarea "x"
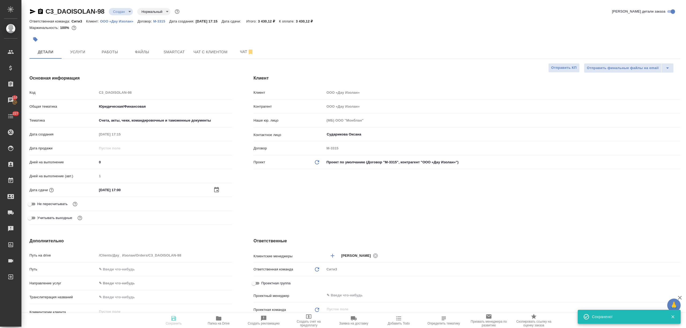
type textarea "x"
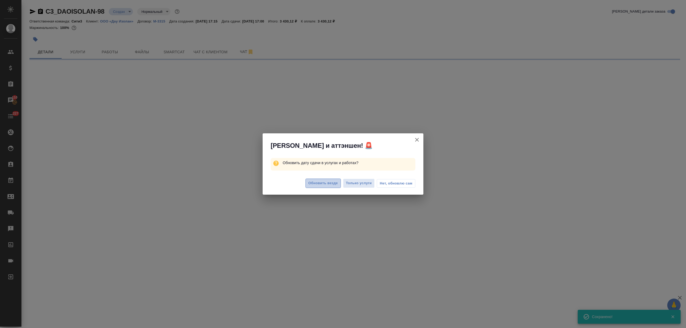
drag, startPoint x: 317, startPoint y: 180, endPoint x: 325, endPoint y: 199, distance: 21.0
click at [317, 180] on button "Обновить везде" at bounding box center [323, 183] width 35 height 9
select select "RU"
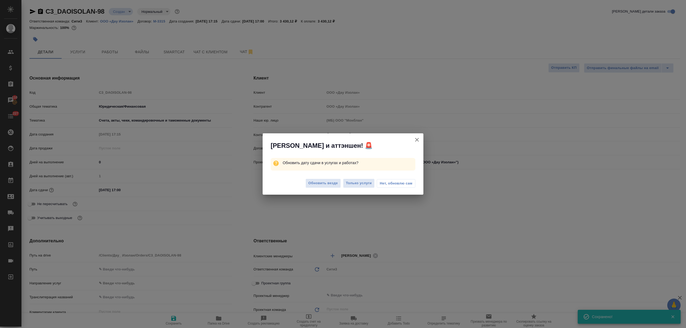
type textarea "x"
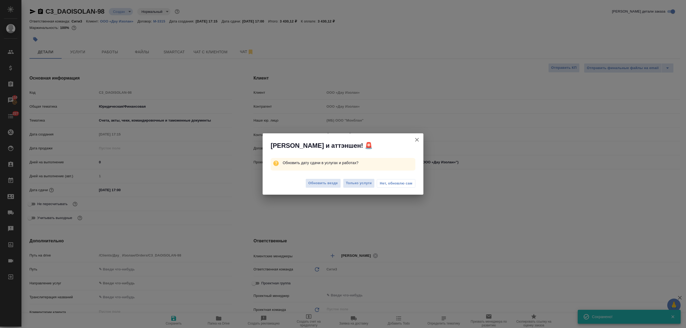
type textarea "x"
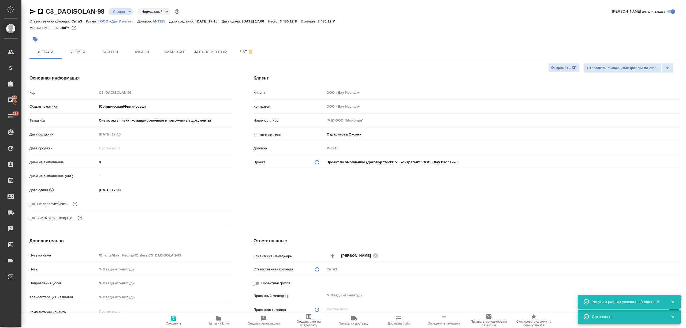
scroll to position [71, 0]
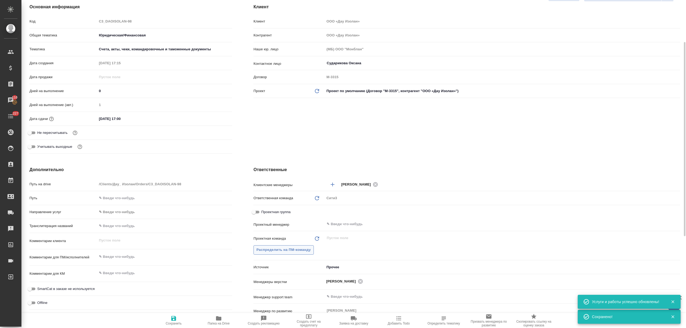
click at [299, 250] on span "Распределить на ПМ-команду" at bounding box center [284, 250] width 54 height 6
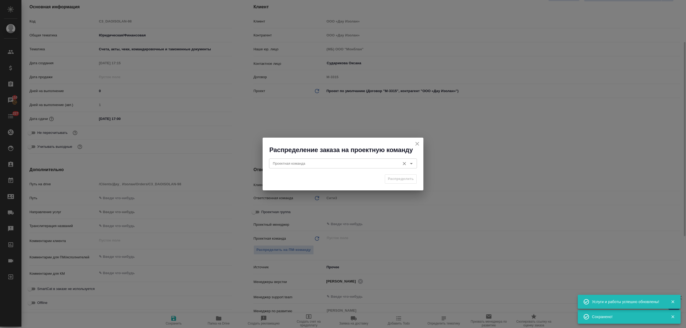
click at [303, 161] on input "Проектная команда" at bounding box center [334, 163] width 127 height 6
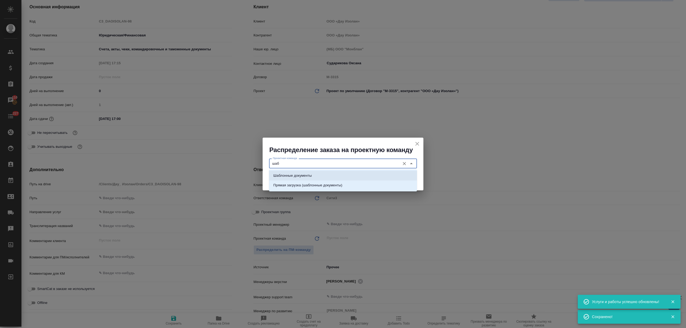
click at [303, 176] on p "Шаблонные документы" at bounding box center [292, 175] width 38 height 5
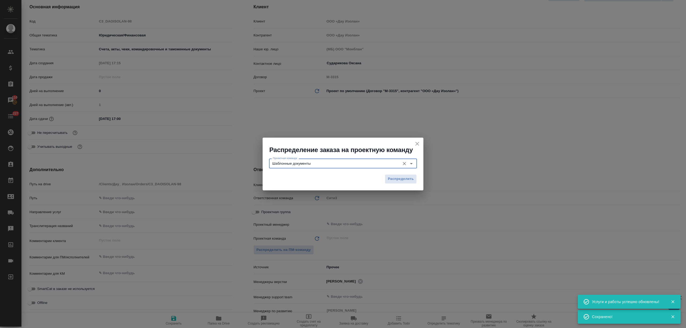
type input "Шаблонные документы"
click at [383, 179] on div "Распределить" at bounding box center [343, 181] width 161 height 19
click at [392, 182] on button "Распределить" at bounding box center [401, 179] width 32 height 9
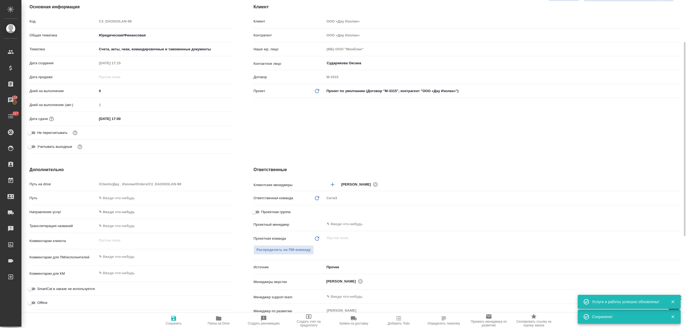
type textarea "x"
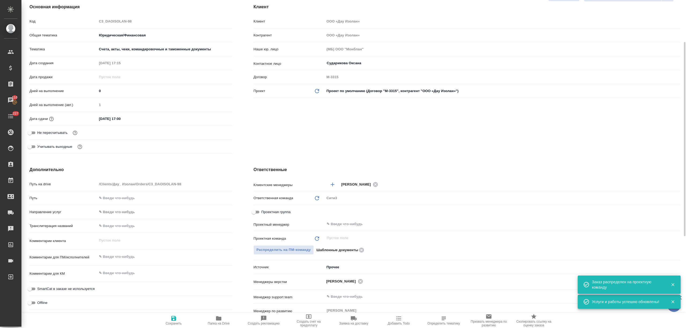
click at [173, 326] on button "Сохранить" at bounding box center [173, 320] width 45 height 15
type textarea "x"
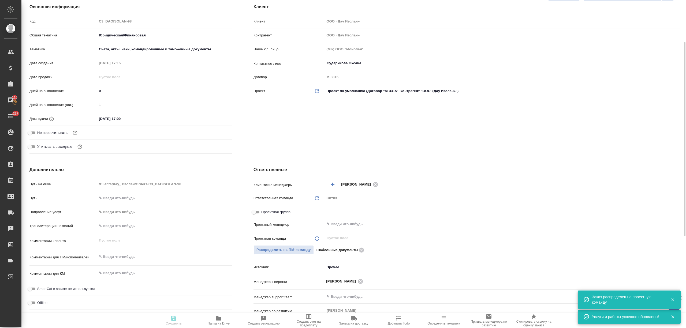
type textarea "x"
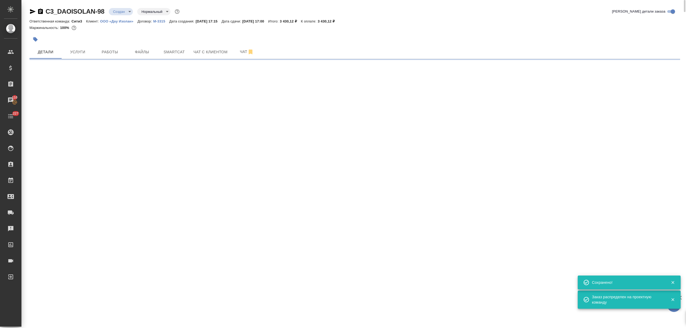
select select "RU"
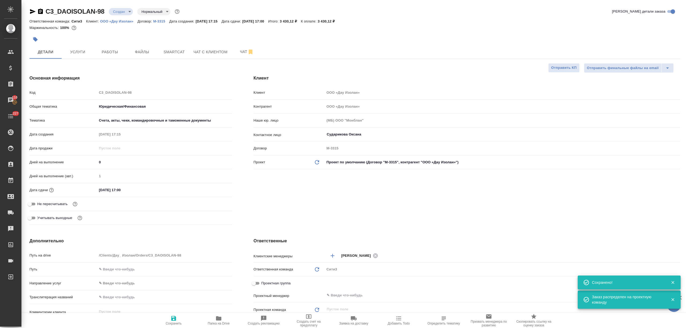
type textarea "x"
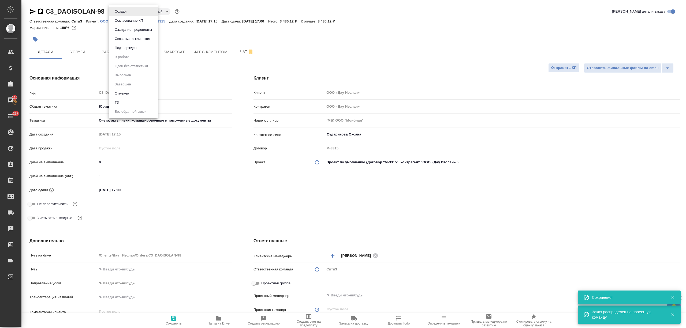
click at [114, 14] on body "🙏 .cls-1 fill:#fff; AWATERA Nikitina Tatiana Клиенты Спецификации Заказы 110 Ча…" at bounding box center [343, 164] width 686 height 328
click at [128, 44] on li "Подтвержден" at bounding box center [133, 47] width 49 height 9
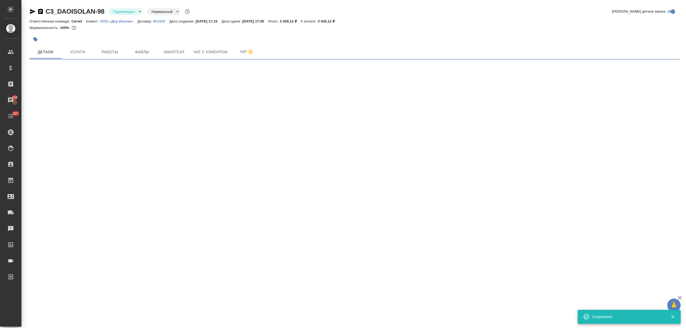
select select "RU"
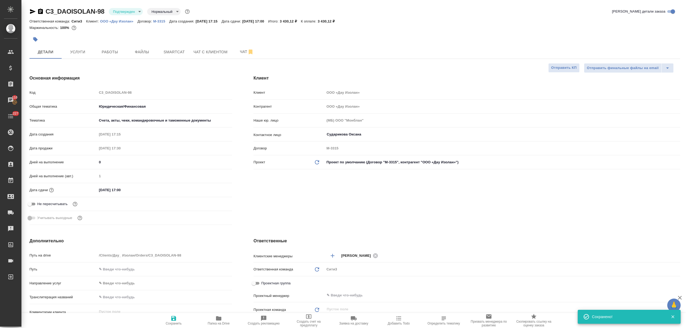
type textarea "x"
click at [79, 50] on span "Услуги" at bounding box center [78, 52] width 26 height 7
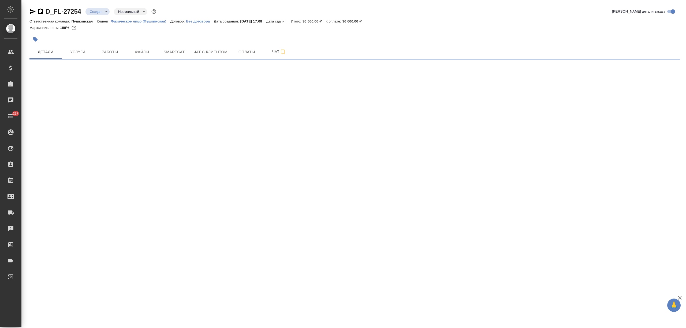
select select "RU"
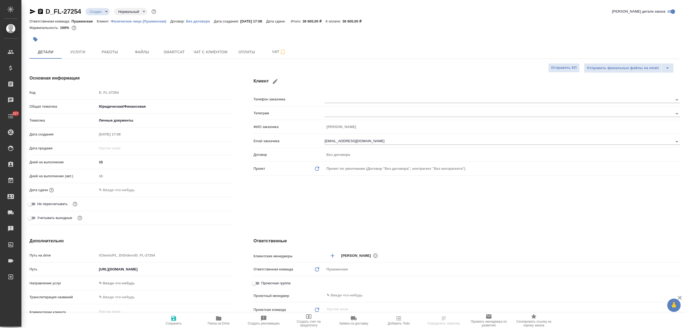
type textarea "x"
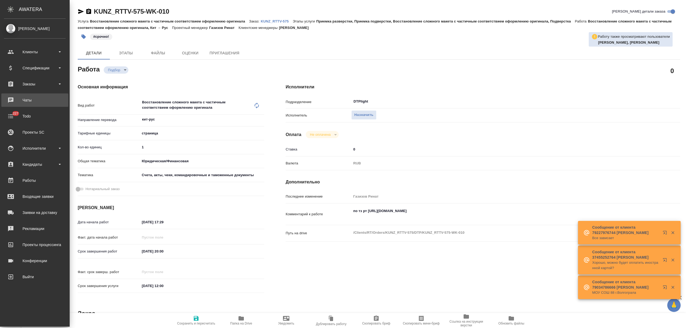
type textarea "x"
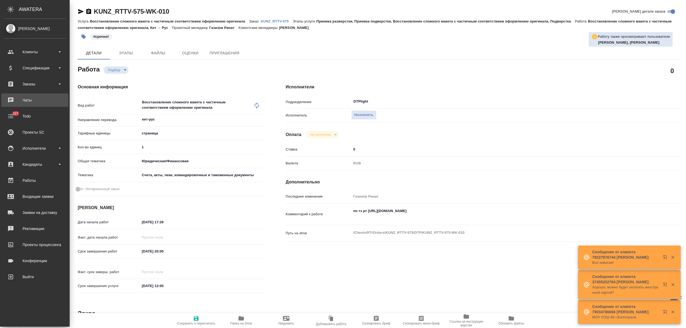
drag, startPoint x: 40, startPoint y: 84, endPoint x: 40, endPoint y: 98, distance: 14.2
click at [40, 84] on div "Заказы" at bounding box center [35, 84] width 62 height 8
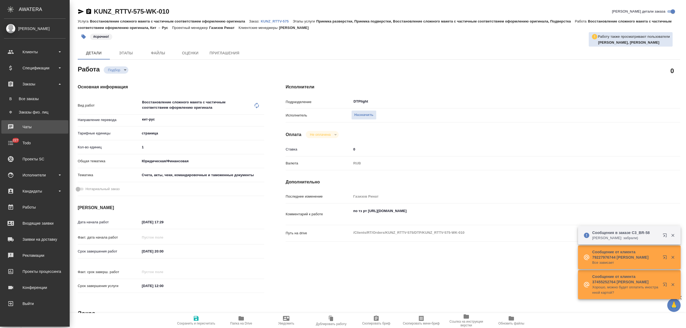
click at [40, 102] on link "В Все заказы" at bounding box center [35, 99] width 62 height 11
type textarea "x"
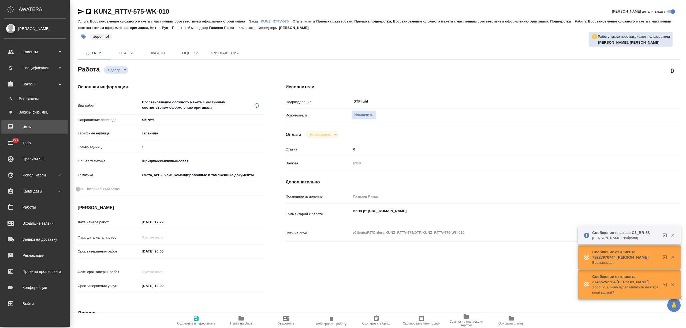
type textarea "x"
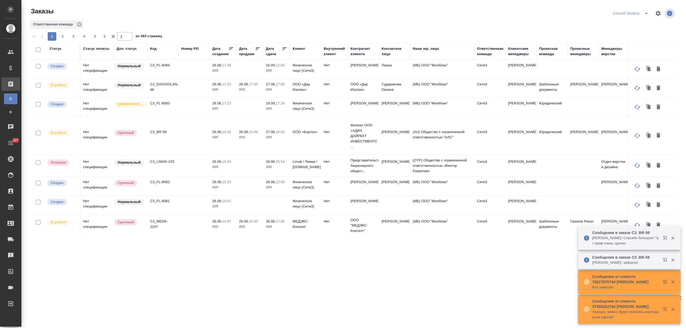
click at [245, 54] on div "Дата продажи" at bounding box center [247, 51] width 16 height 11
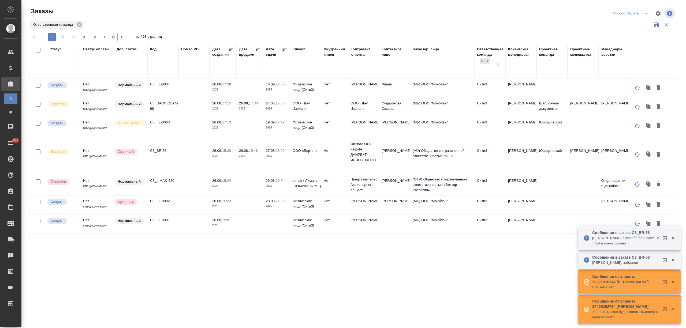
click at [278, 69] on input "text" at bounding box center [278, 68] width 18 height 8
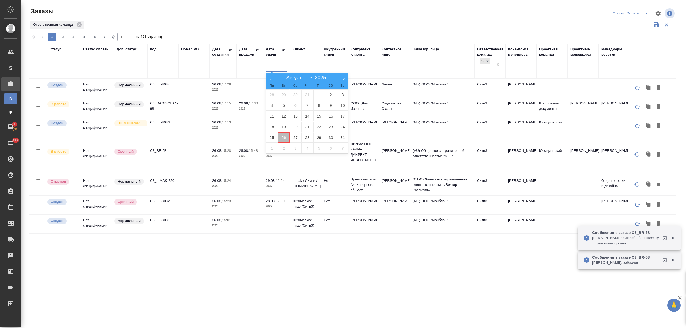
click at [285, 138] on span "26" at bounding box center [284, 137] width 12 height 10
type div "2025-08-25T21:00:00.000Z"
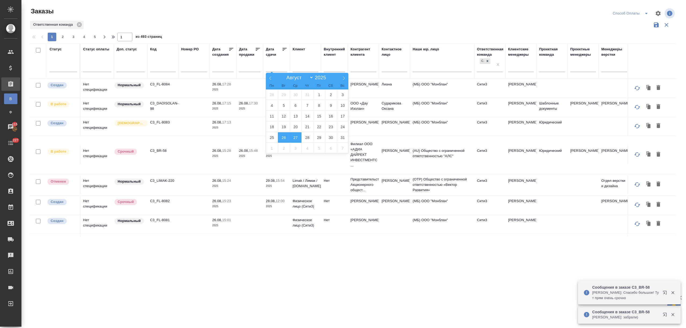
drag, startPoint x: 296, startPoint y: 138, endPoint x: 291, endPoint y: 141, distance: 6.5
click at [296, 138] on span "27" at bounding box center [296, 137] width 12 height 10
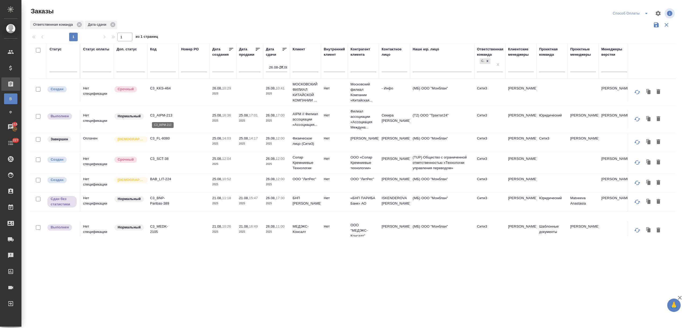
click at [162, 114] on p "C3_AIPM-213" at bounding box center [163, 115] width 26 height 5
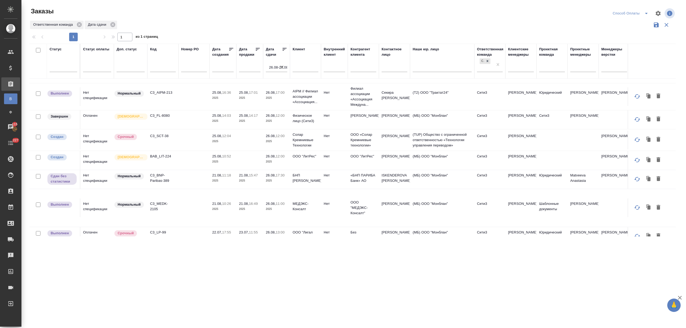
scroll to position [34, 0]
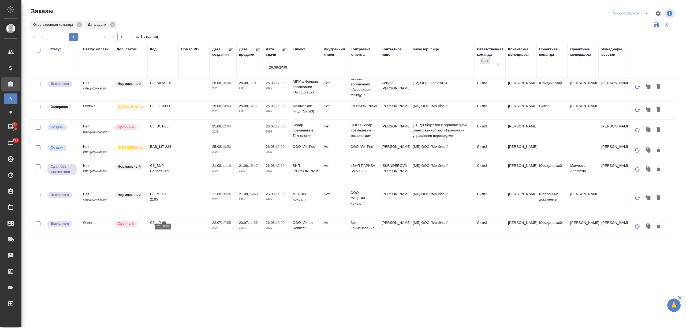
click at [161, 220] on p "C3_LP-99" at bounding box center [163, 222] width 26 height 5
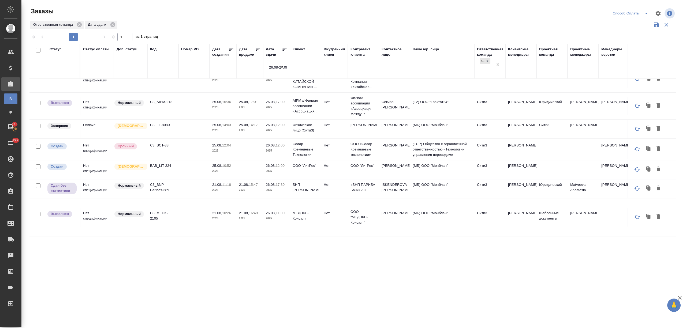
scroll to position [15, 0]
click at [154, 212] on p "C3_MEDK-2105" at bounding box center [163, 216] width 26 height 11
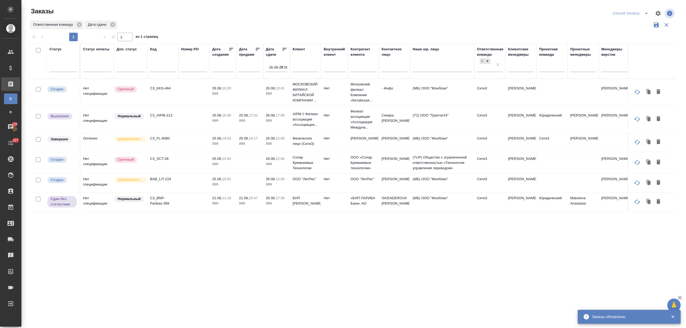
scroll to position [0, 0]
click at [159, 114] on p "C3_AIPM-213" at bounding box center [163, 115] width 26 height 5
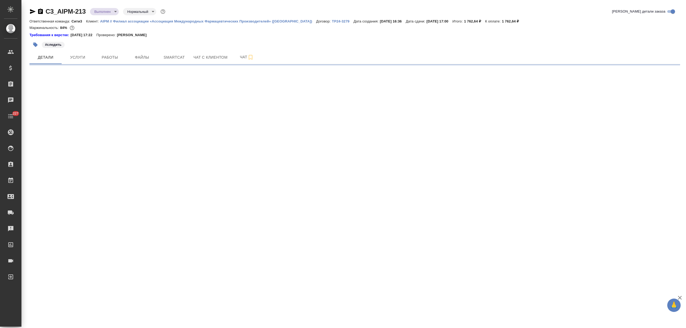
select select "RU"
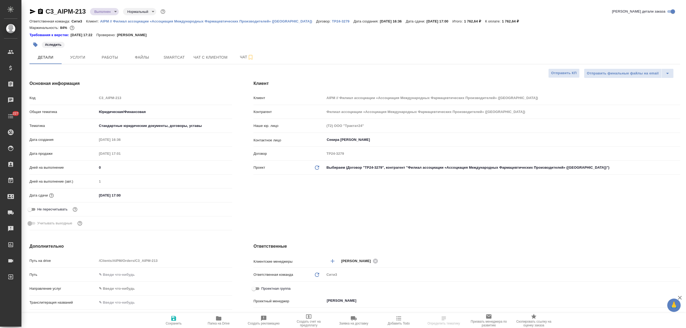
type textarea "x"
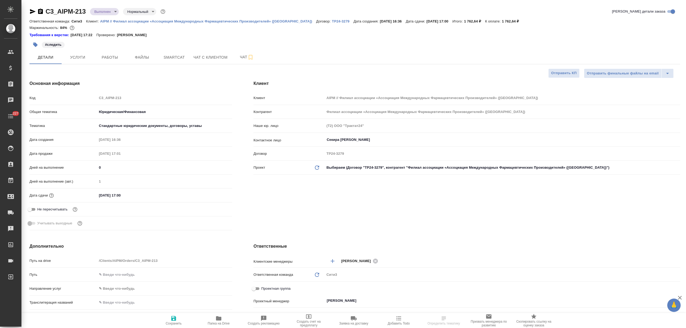
type textarea "x"
click at [216, 317] on icon "button" at bounding box center [219, 319] width 6 height 6
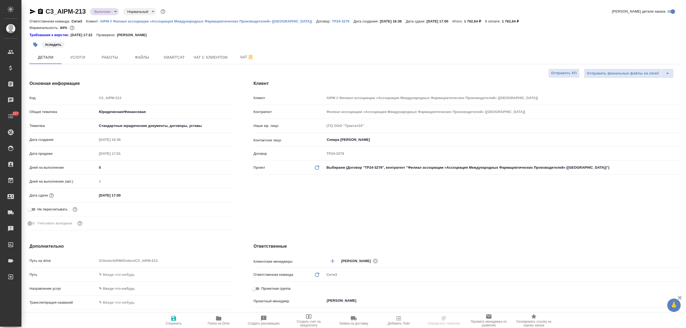
type textarea "x"
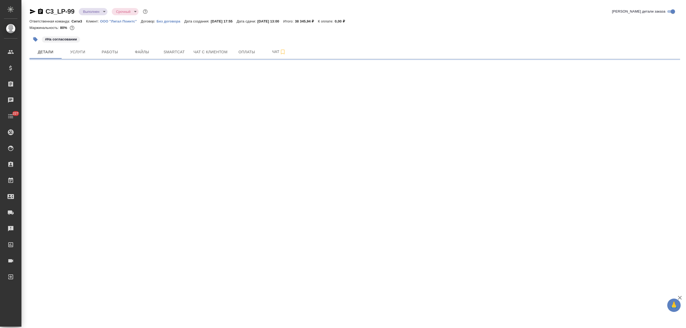
select select "RU"
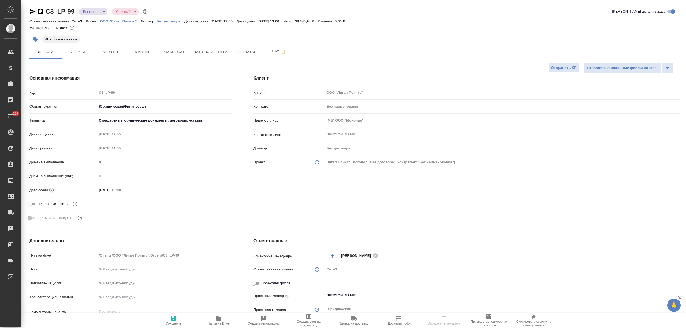
type textarea "x"
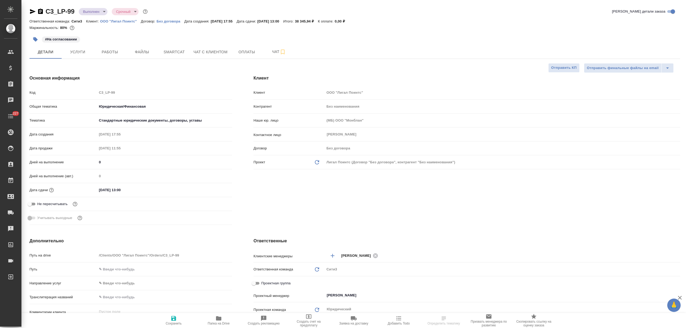
type textarea "x"
click at [101, 190] on input "[DATE] 13:00" at bounding box center [120, 190] width 47 height 8
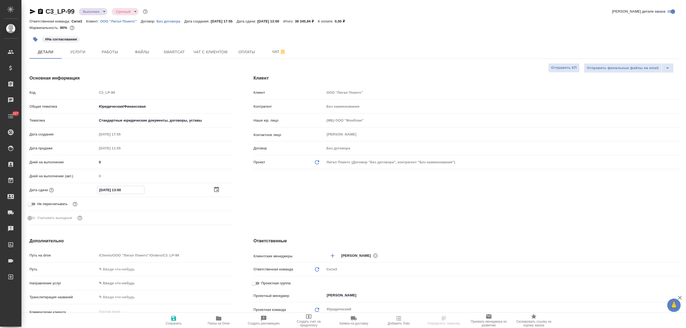
type input "[DATE] 13:00"
type textarea "x"
type input "[DATE] 13:00"
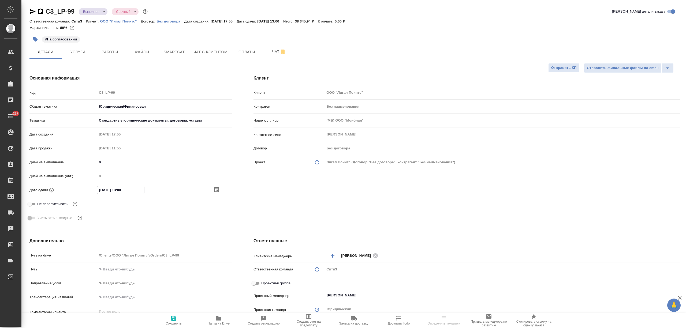
click at [170, 324] on span "Сохранить" at bounding box center [174, 324] width 16 height 4
type textarea "x"
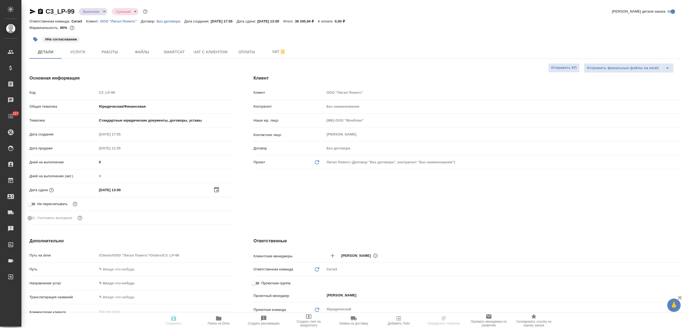
type textarea "x"
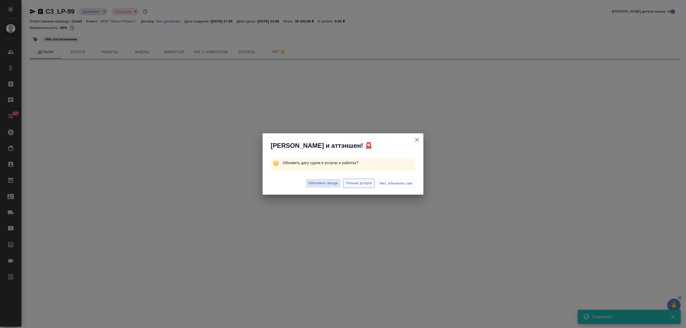
click at [347, 184] on span "Только услуги" at bounding box center [359, 183] width 26 height 6
select select "RU"
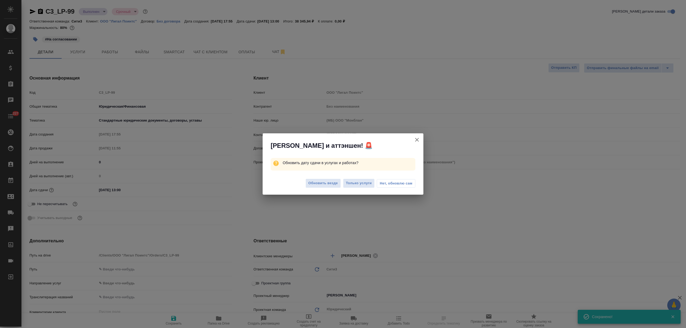
type textarea "x"
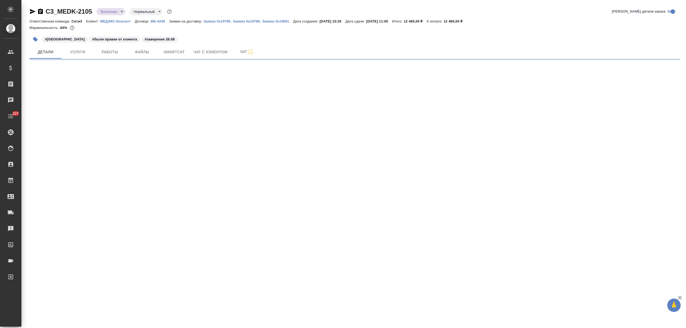
select select "RU"
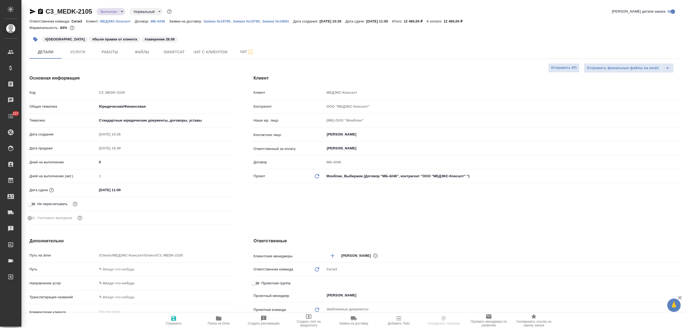
type textarea "x"
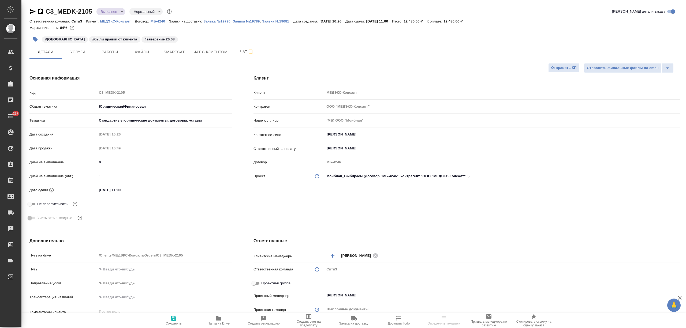
type textarea "x"
drag, startPoint x: 103, startPoint y: 189, endPoint x: 99, endPoint y: 190, distance: 4.7
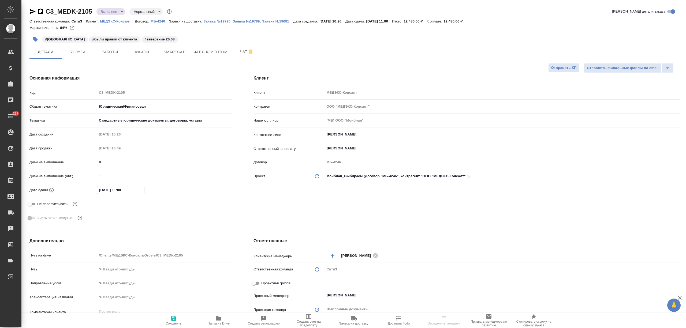
click at [99, 190] on input "[DATE] 11:00" at bounding box center [120, 190] width 47 height 8
type input "20.82.0251 10:0_"
type textarea "x"
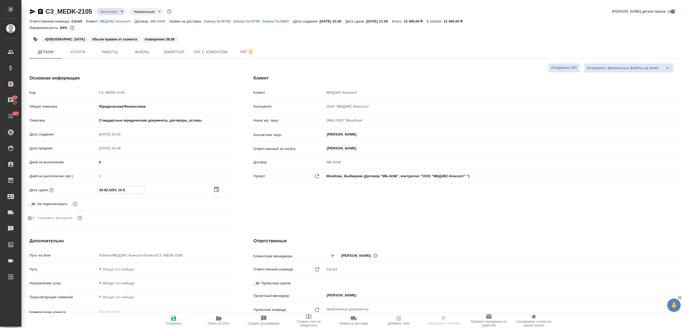
type input "27.08.2025 11:00"
type textarea "x"
type input "27.08.2025 11:00"
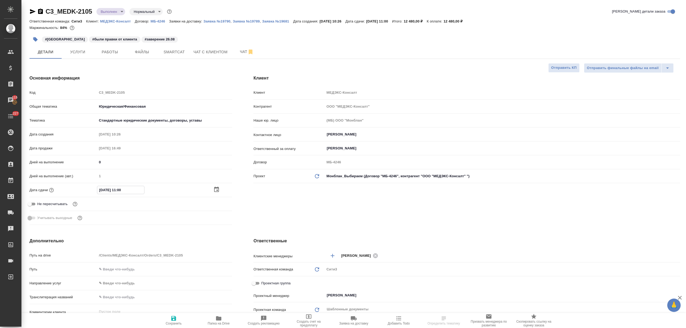
click at [173, 322] on span "Сохранить" at bounding box center [174, 324] width 16 height 4
type textarea "x"
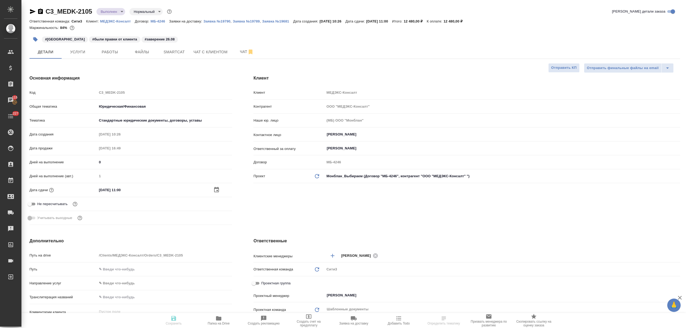
type textarea "x"
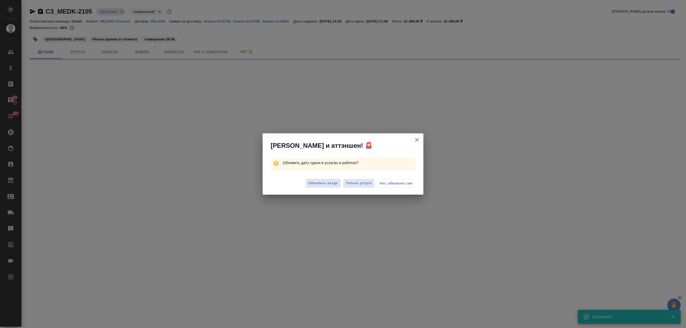
click at [353, 183] on span "Только услуги" at bounding box center [359, 183] width 26 height 6
select select "RU"
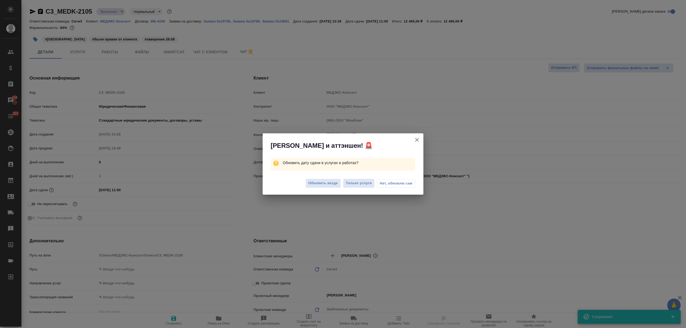
type textarea "x"
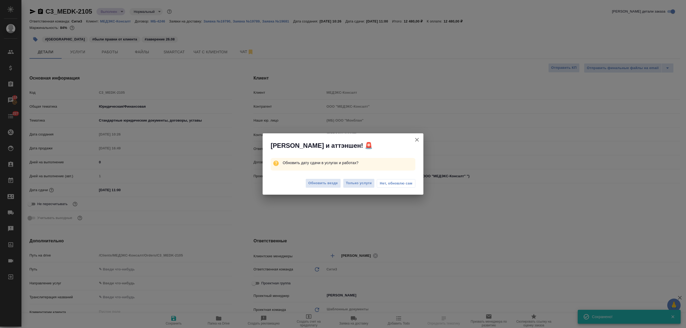
type textarea "x"
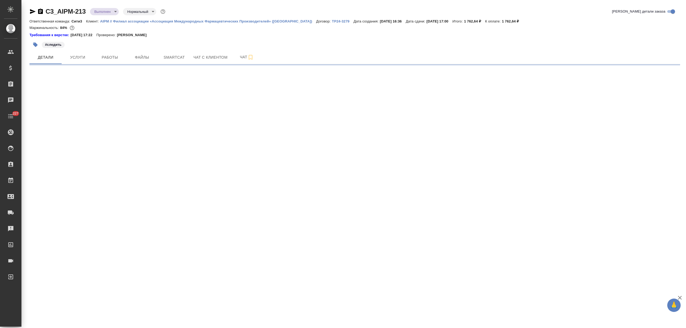
select select "RU"
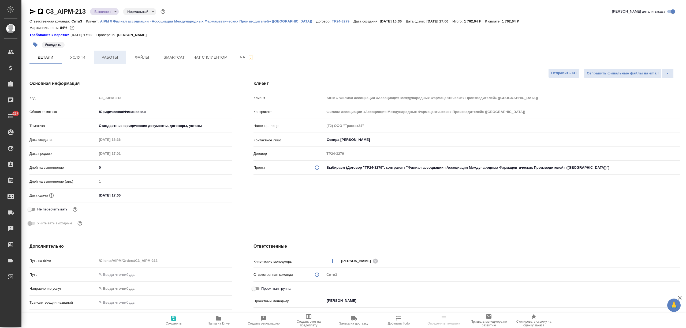
type textarea "x"
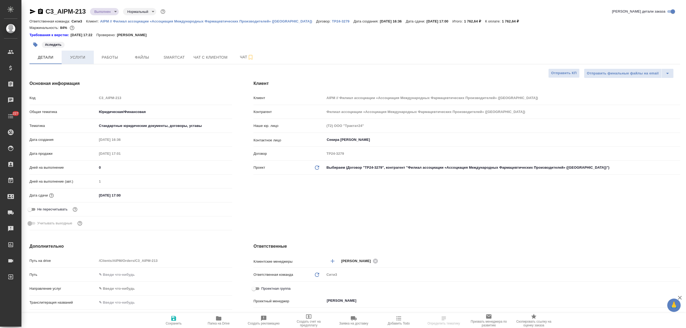
type textarea "x"
click at [85, 54] on button "Услуги" at bounding box center [78, 57] width 32 height 13
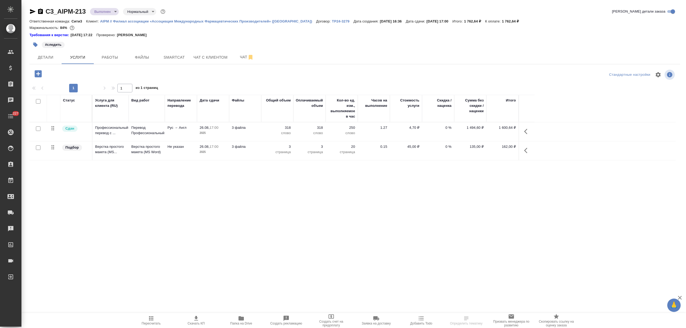
click at [106, 12] on body "🙏 .cls-1 fill:#fff; AWATERA [PERSON_NAME] Спецификации Заказы Чаты 227 Todo Про…" at bounding box center [343, 164] width 686 height 328
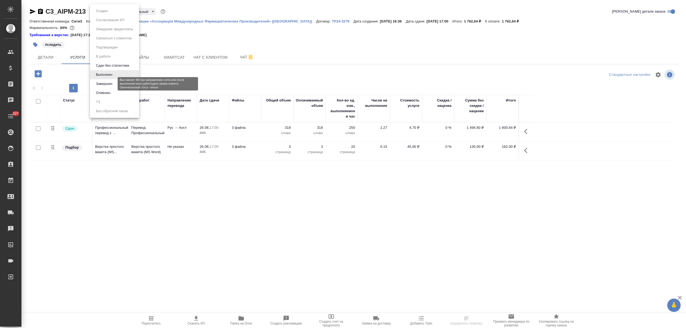
click at [112, 82] on button "Завершен" at bounding box center [104, 84] width 20 height 6
